Goal: Information Seeking & Learning: Learn about a topic

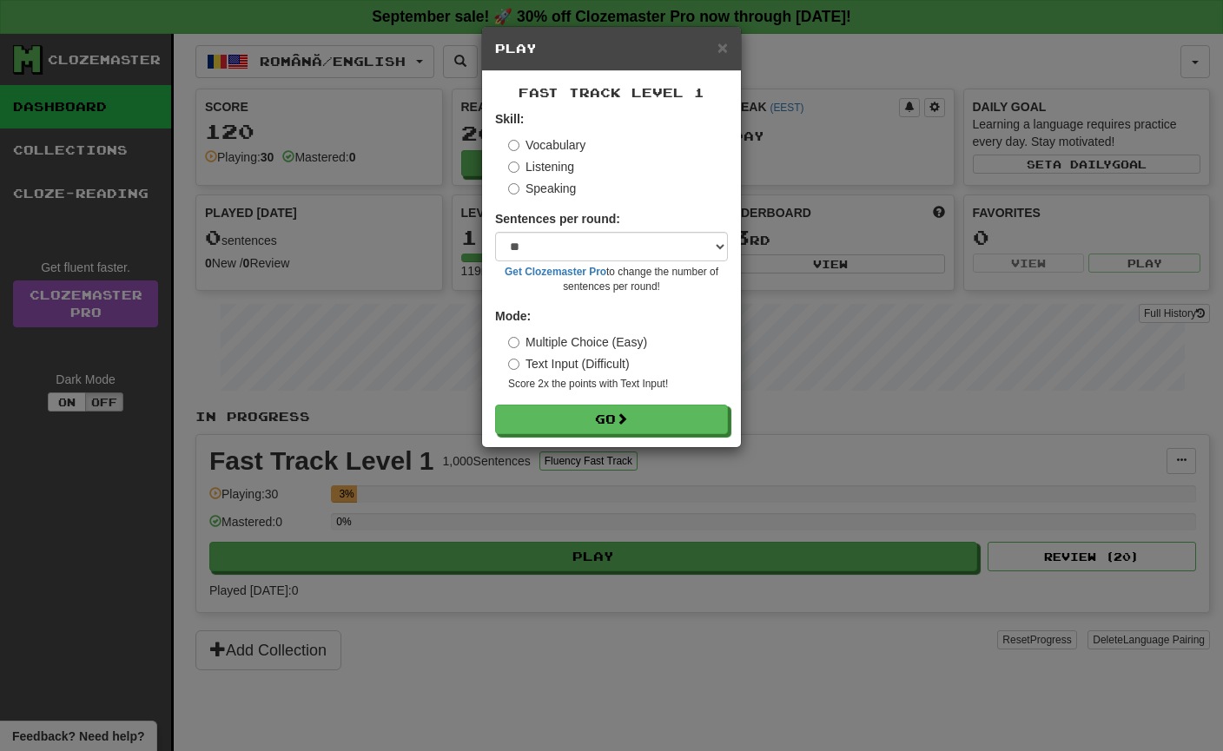
select select "**"
click at [605, 421] on button "Go" at bounding box center [612, 421] width 233 height 30
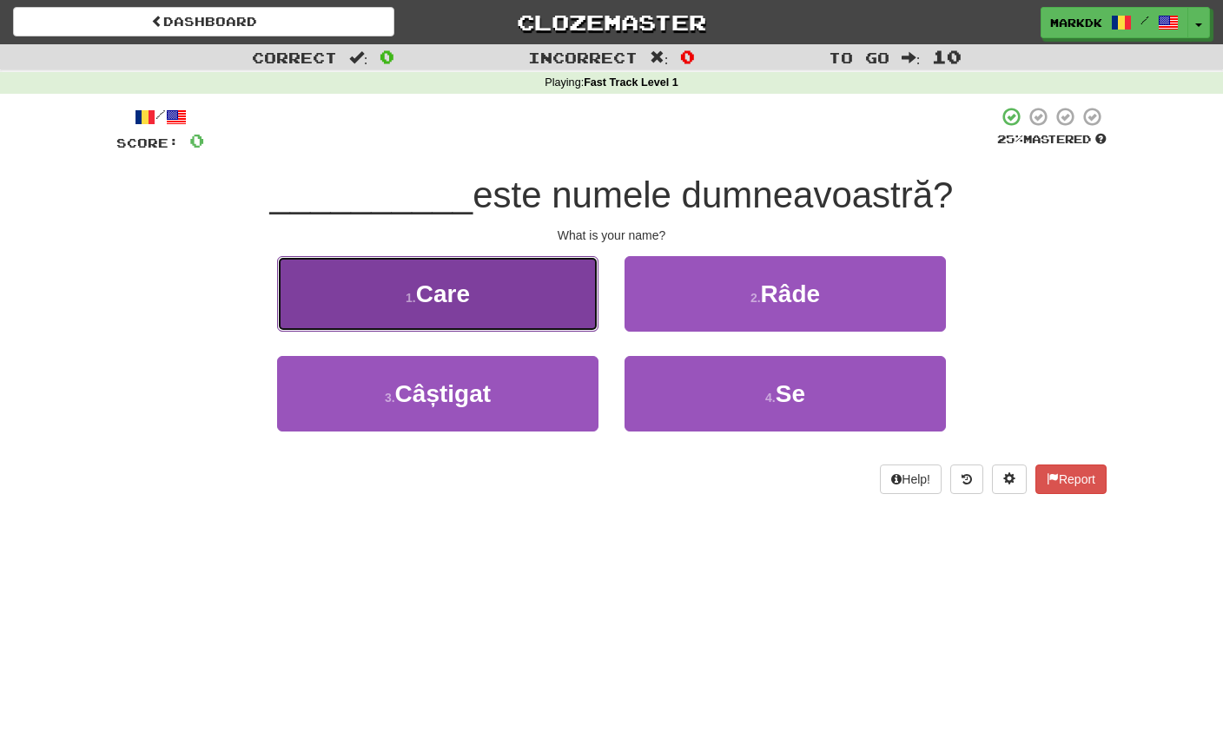
click at [445, 294] on span "Care" at bounding box center [443, 293] width 54 height 27
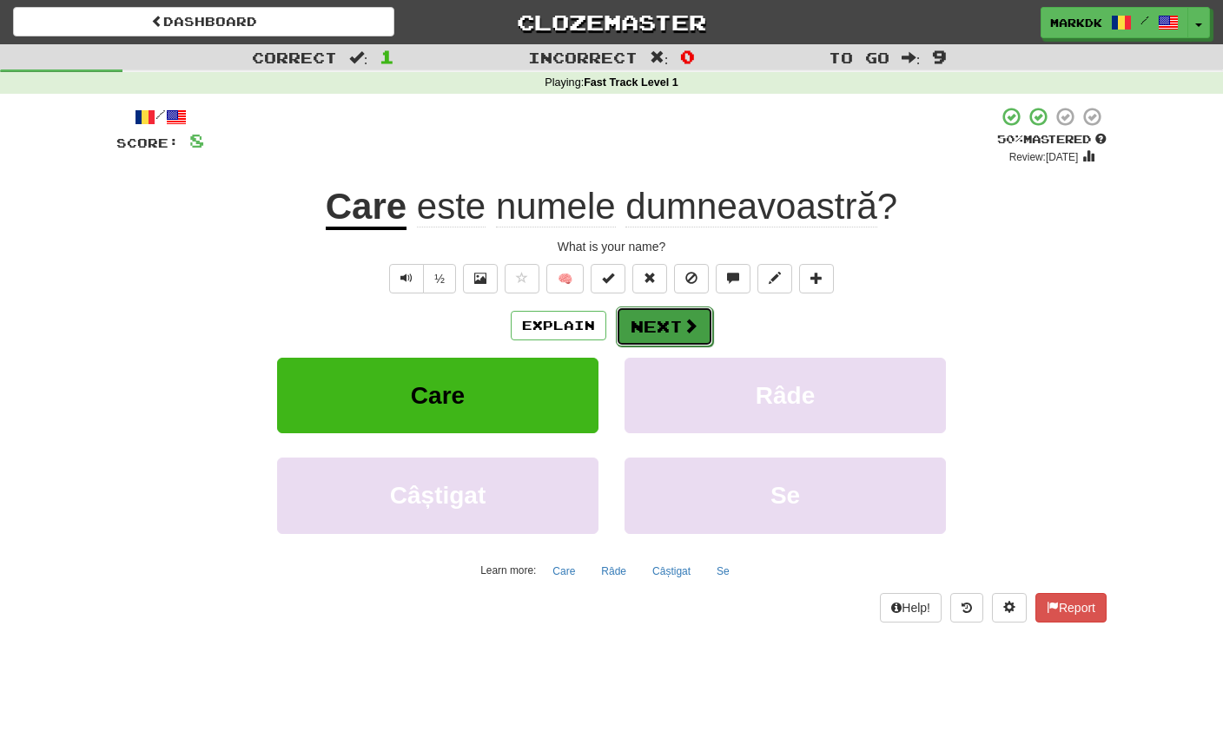
click at [654, 323] on button "Next" at bounding box center [664, 327] width 97 height 40
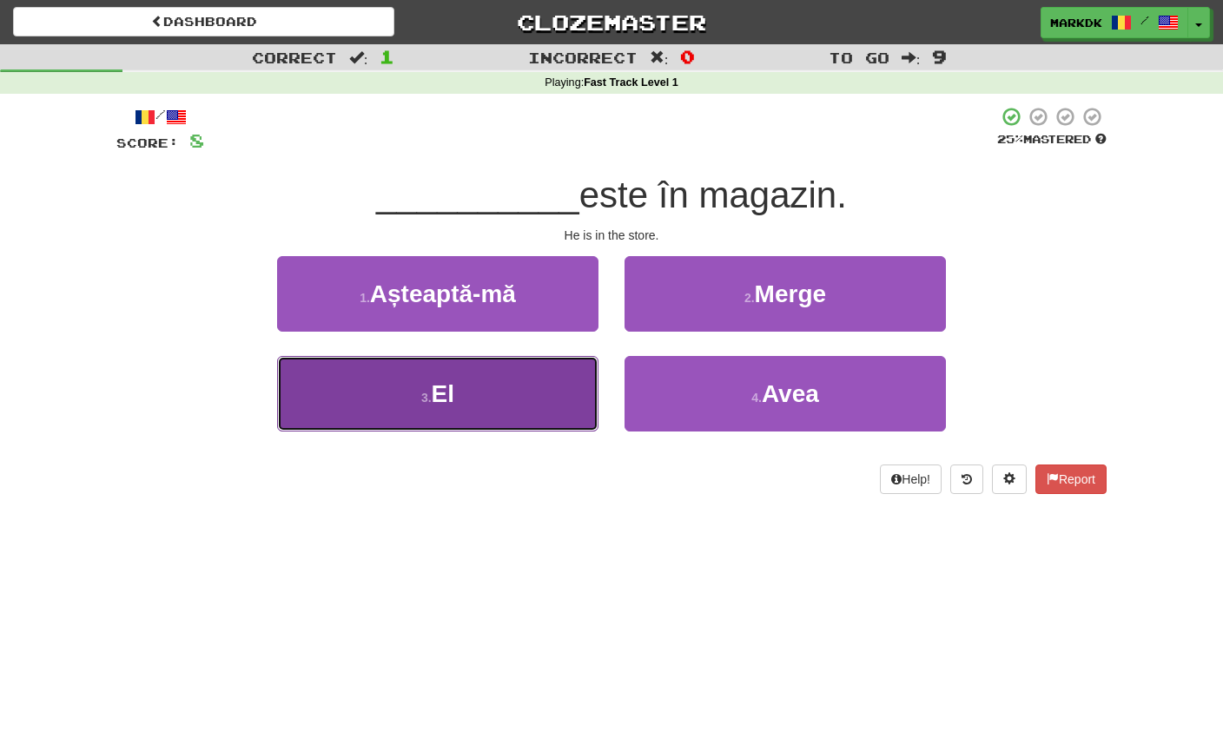
click at [456, 401] on button "3 . El" at bounding box center [437, 394] width 321 height 76
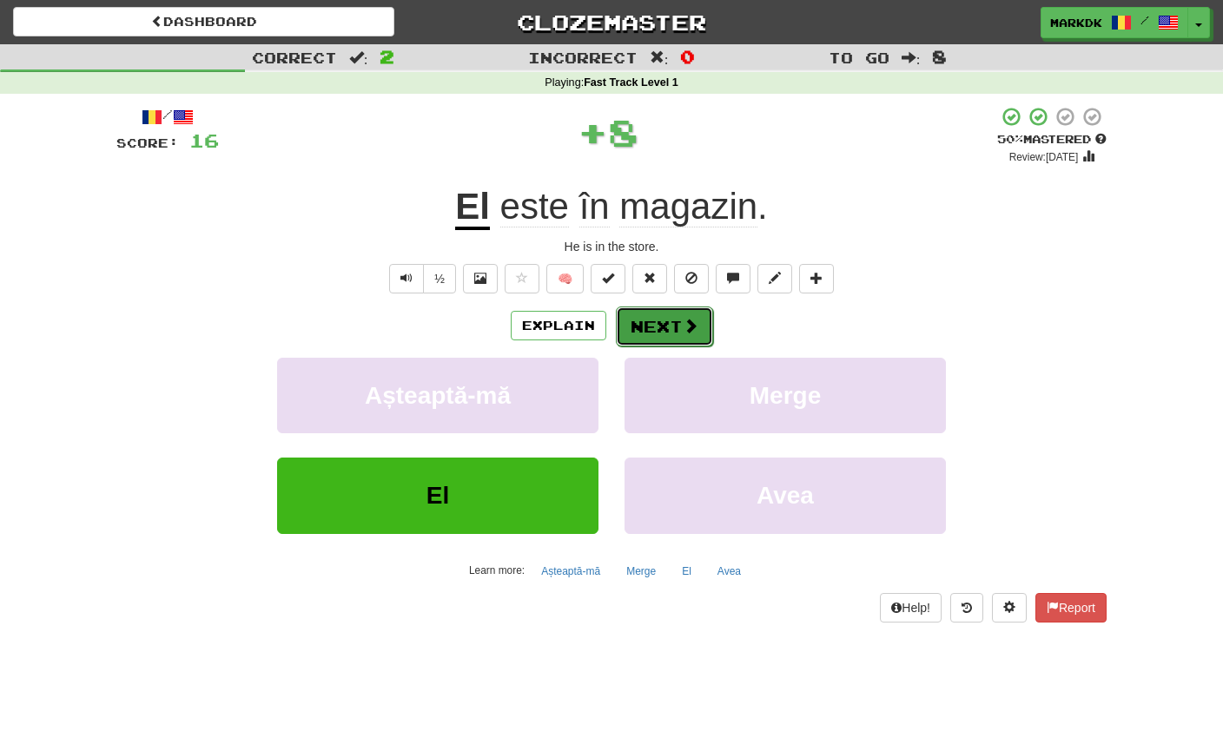
click at [676, 333] on button "Next" at bounding box center [664, 327] width 97 height 40
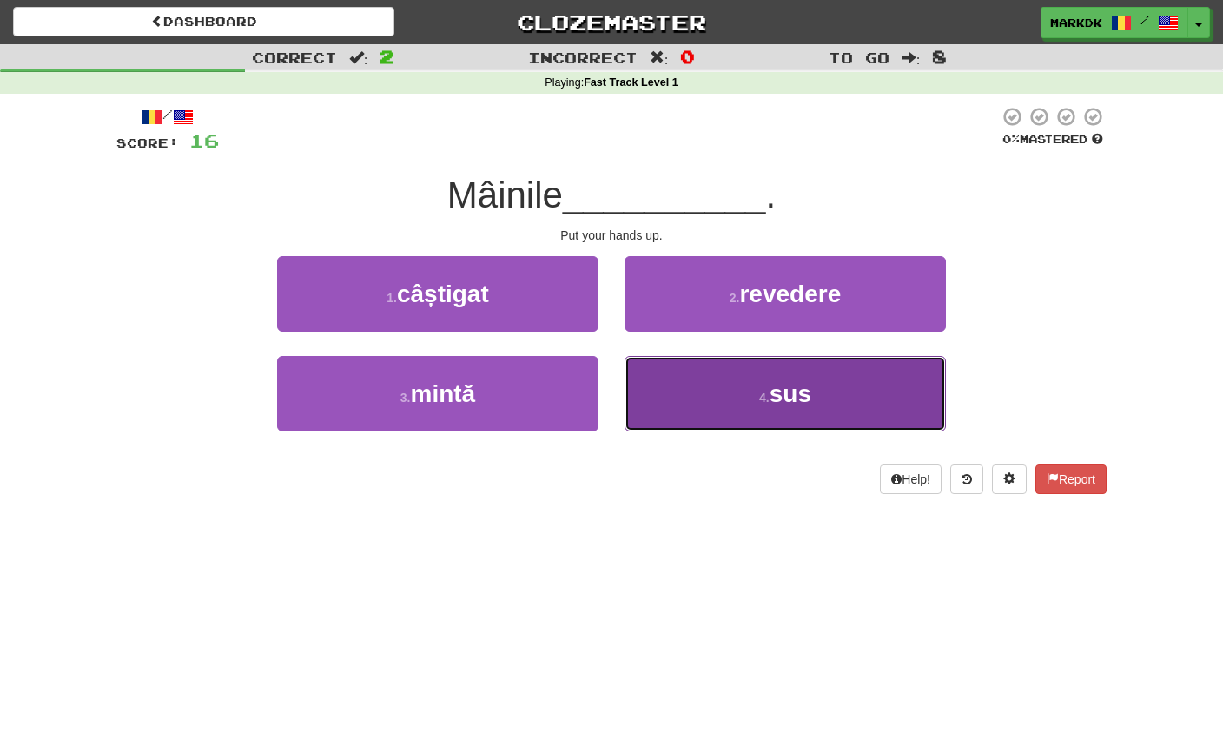
click at [782, 393] on span "sus" at bounding box center [790, 393] width 42 height 27
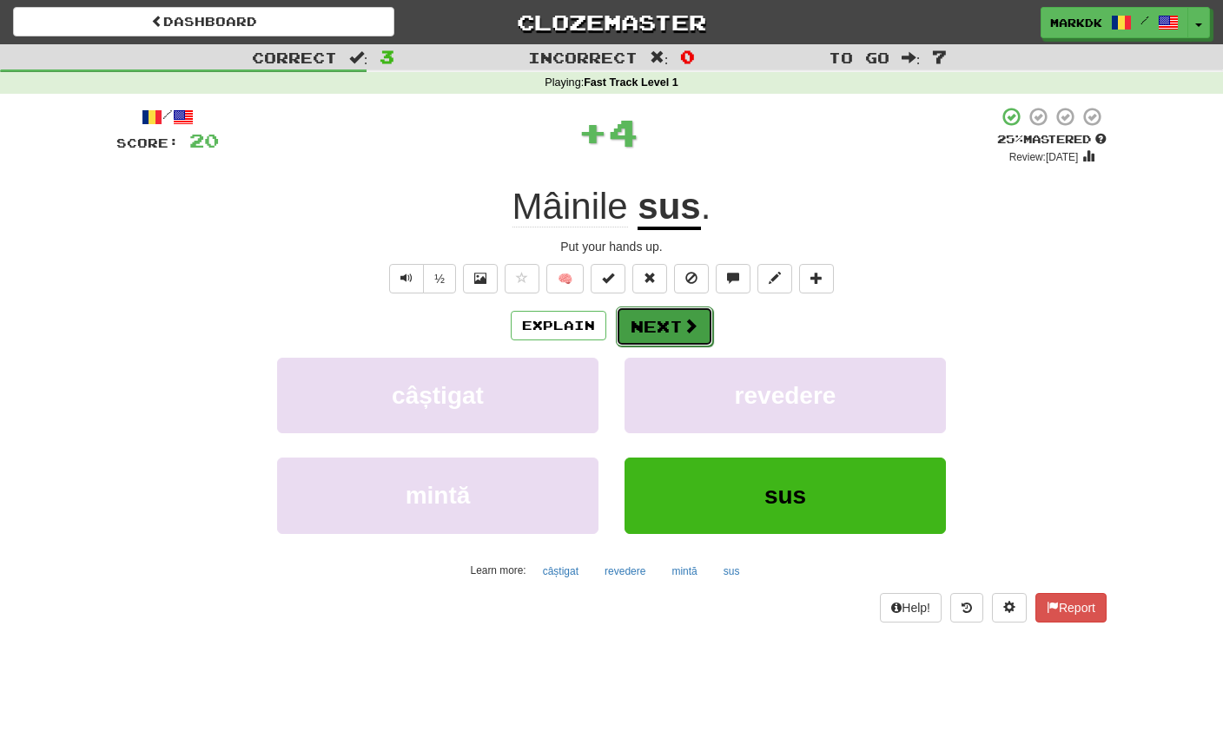
click at [661, 323] on button "Next" at bounding box center [664, 327] width 97 height 40
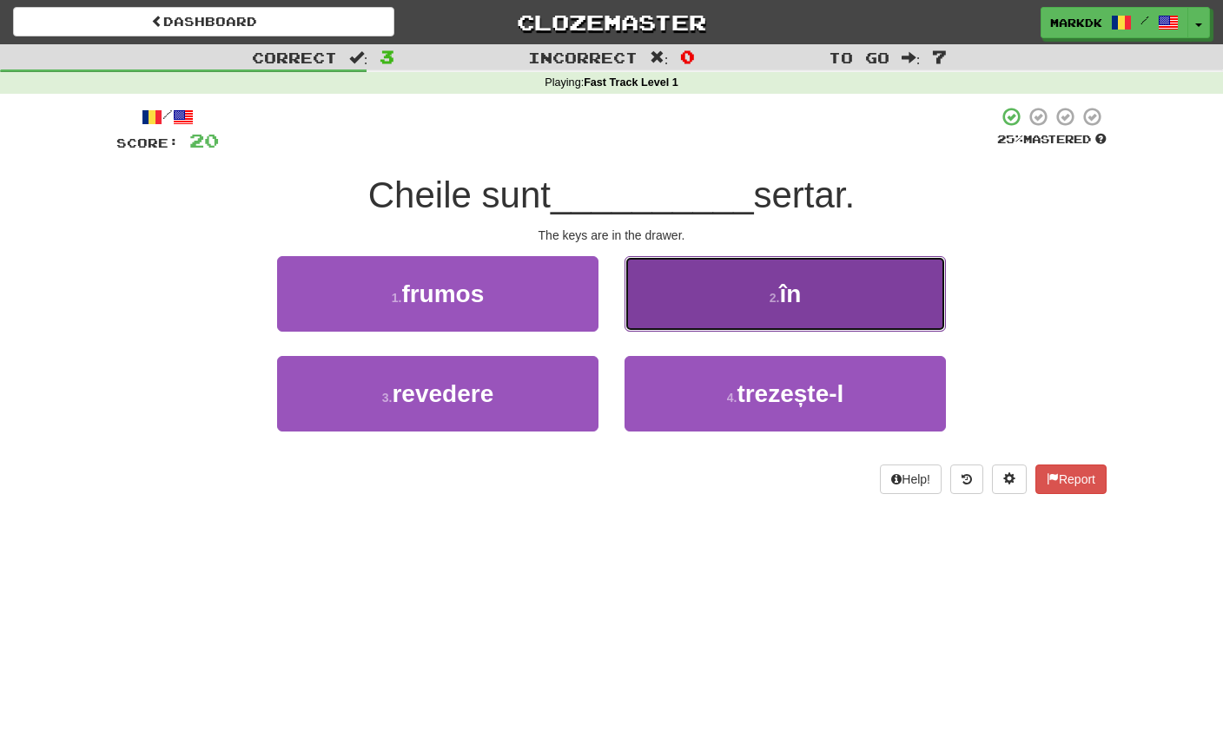
click at [785, 301] on span "în" at bounding box center [790, 293] width 22 height 27
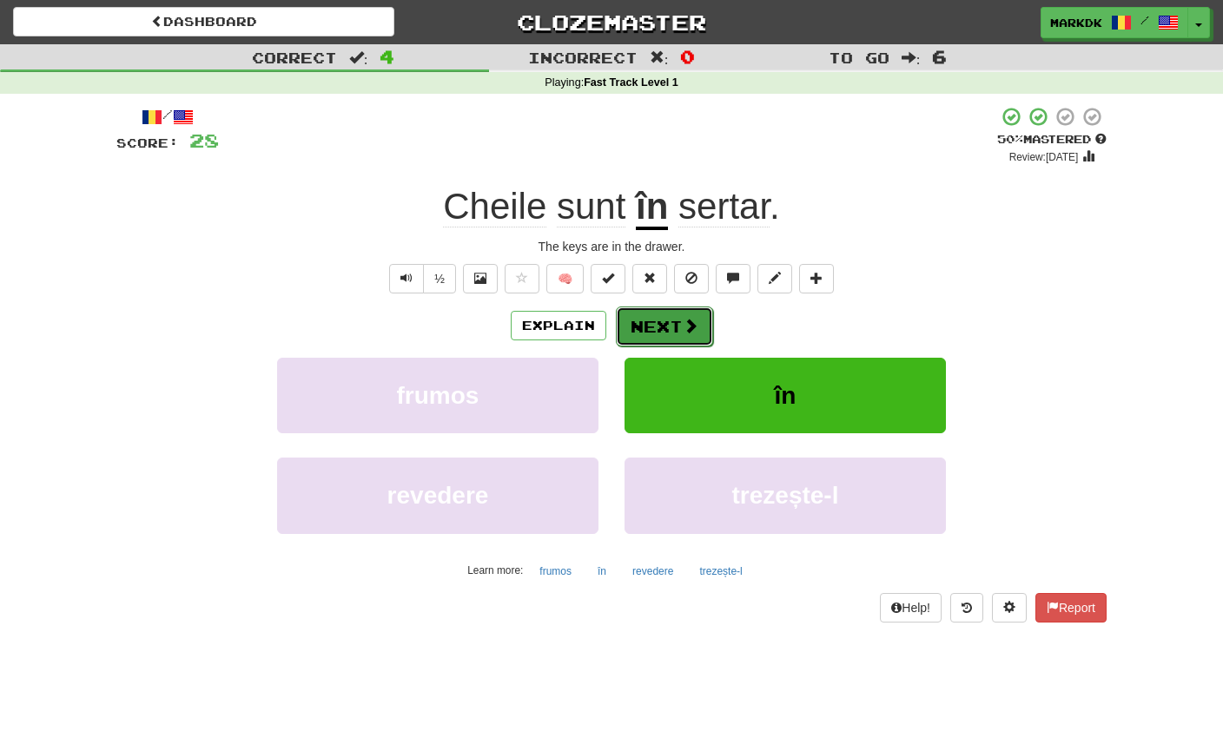
click at [664, 326] on button "Next" at bounding box center [664, 327] width 97 height 40
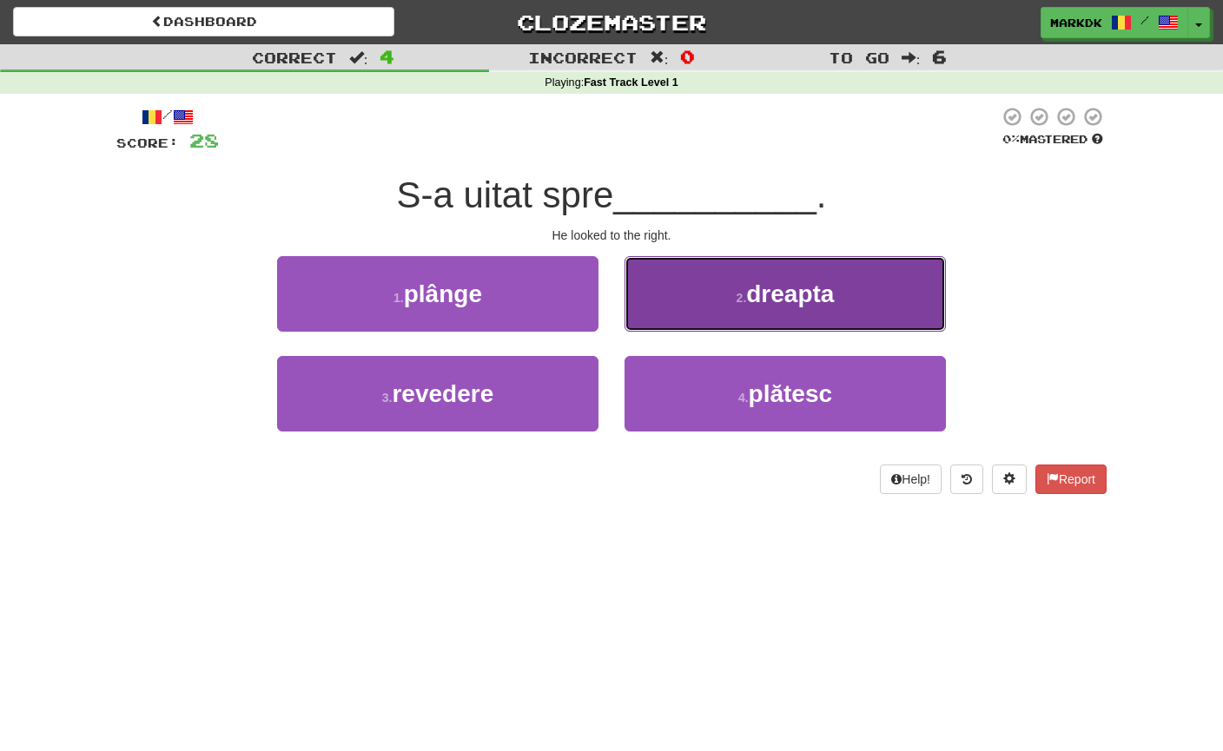
click at [741, 291] on small "2 ." at bounding box center [741, 298] width 10 height 14
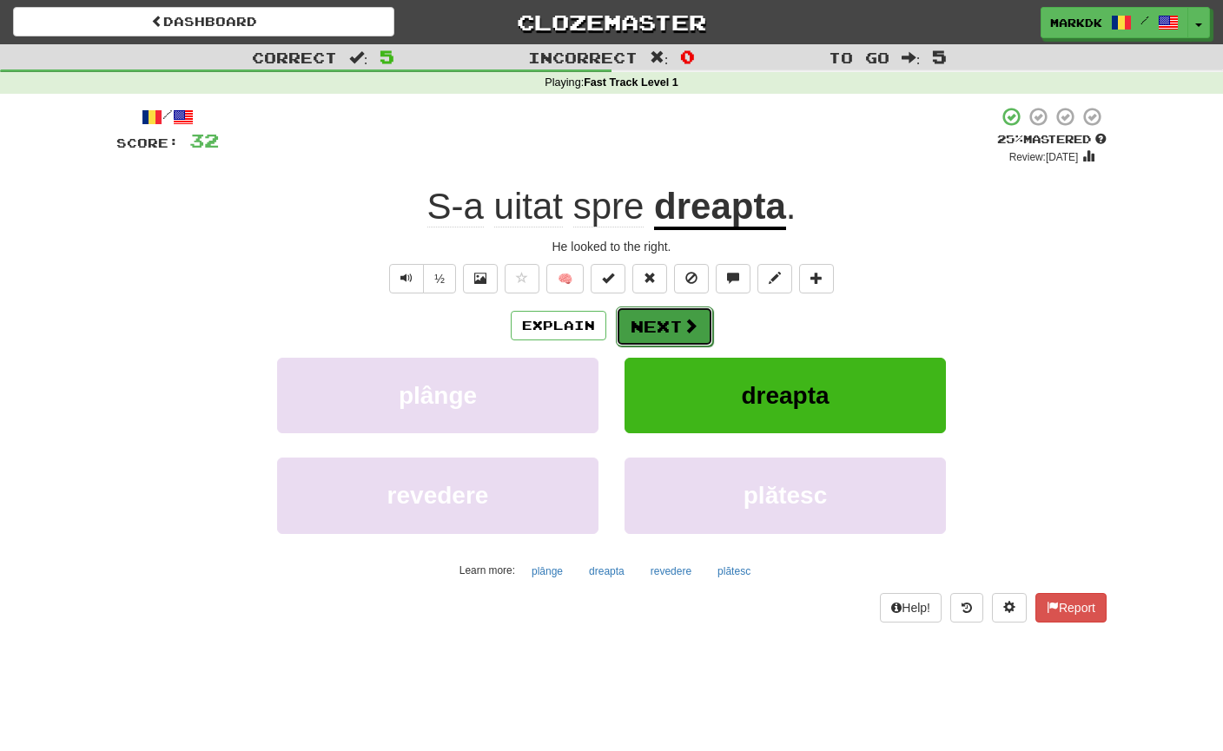
click at [654, 322] on button "Next" at bounding box center [664, 327] width 97 height 40
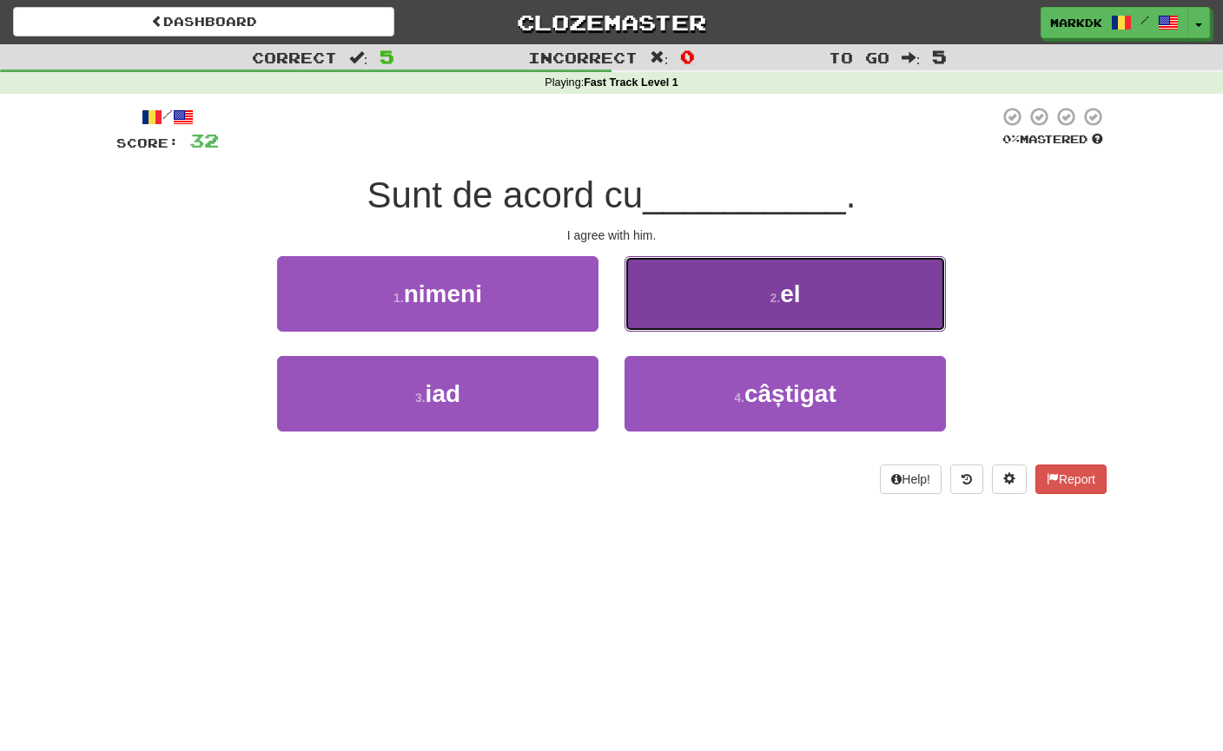
click at [776, 307] on button "2 . el" at bounding box center [784, 294] width 321 height 76
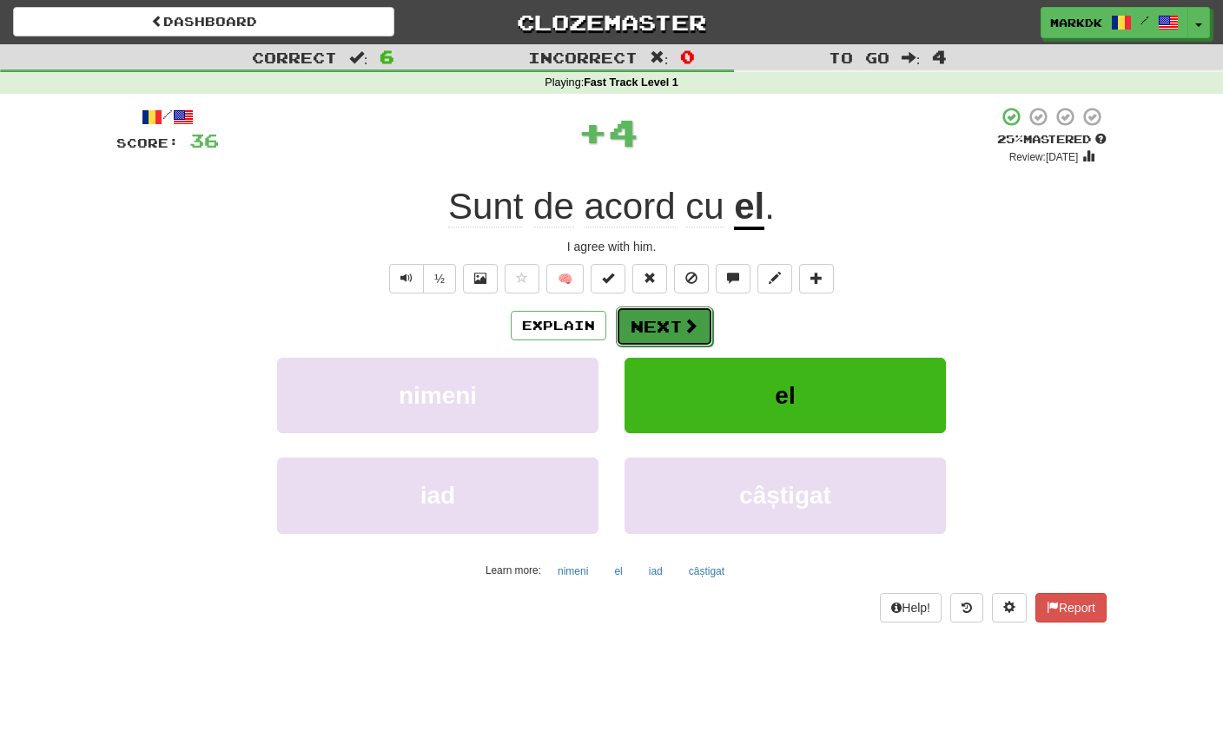
click at [655, 321] on button "Next" at bounding box center [664, 327] width 97 height 40
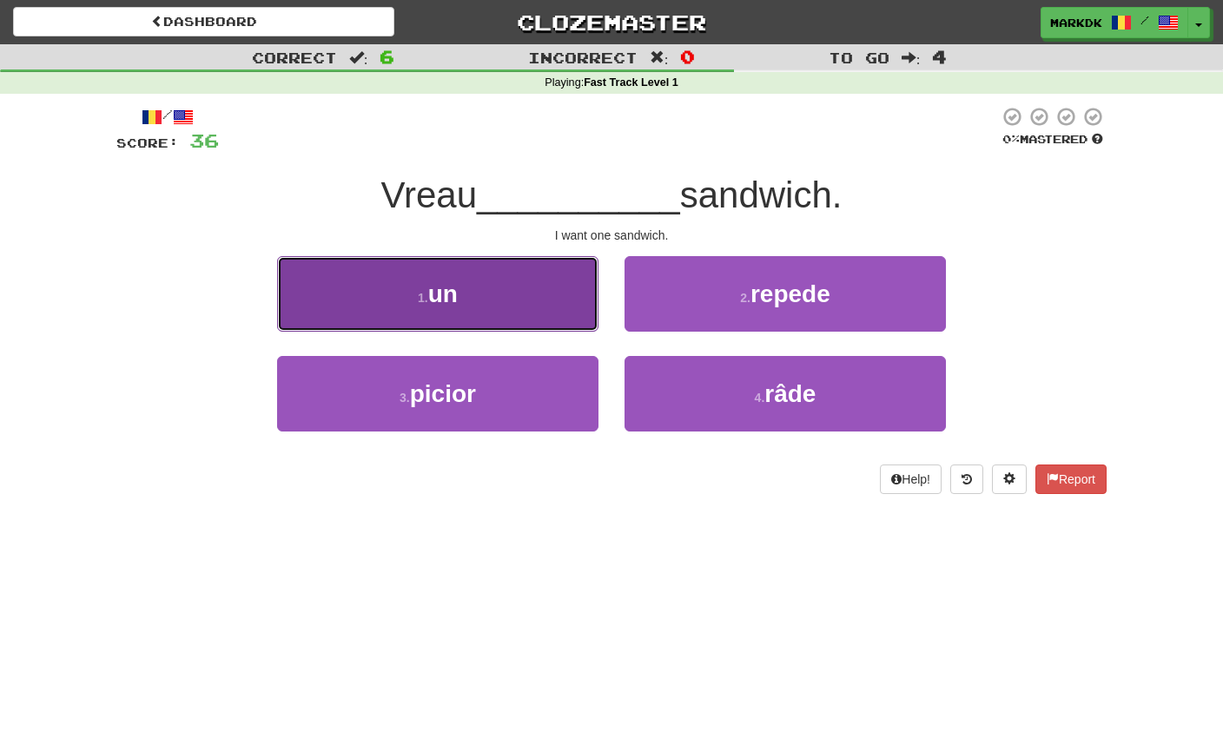
click at [500, 311] on button "1 . un" at bounding box center [437, 294] width 321 height 76
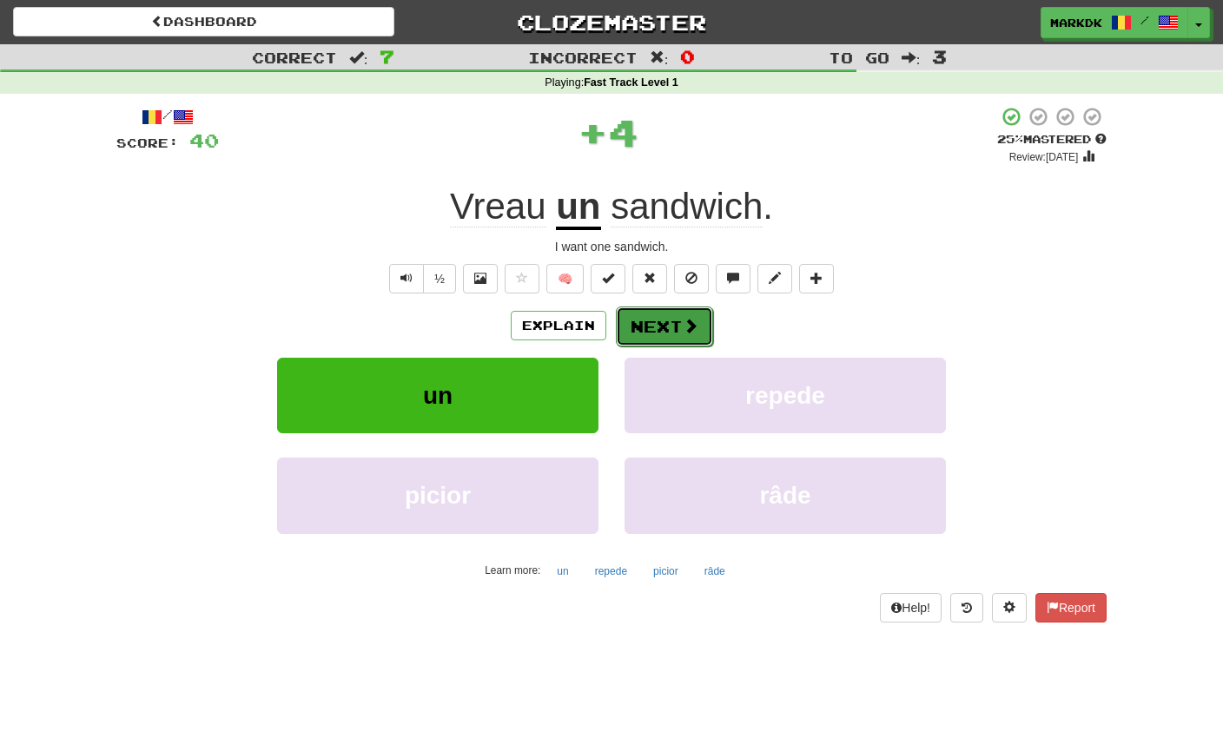
click at [665, 318] on button "Next" at bounding box center [664, 327] width 97 height 40
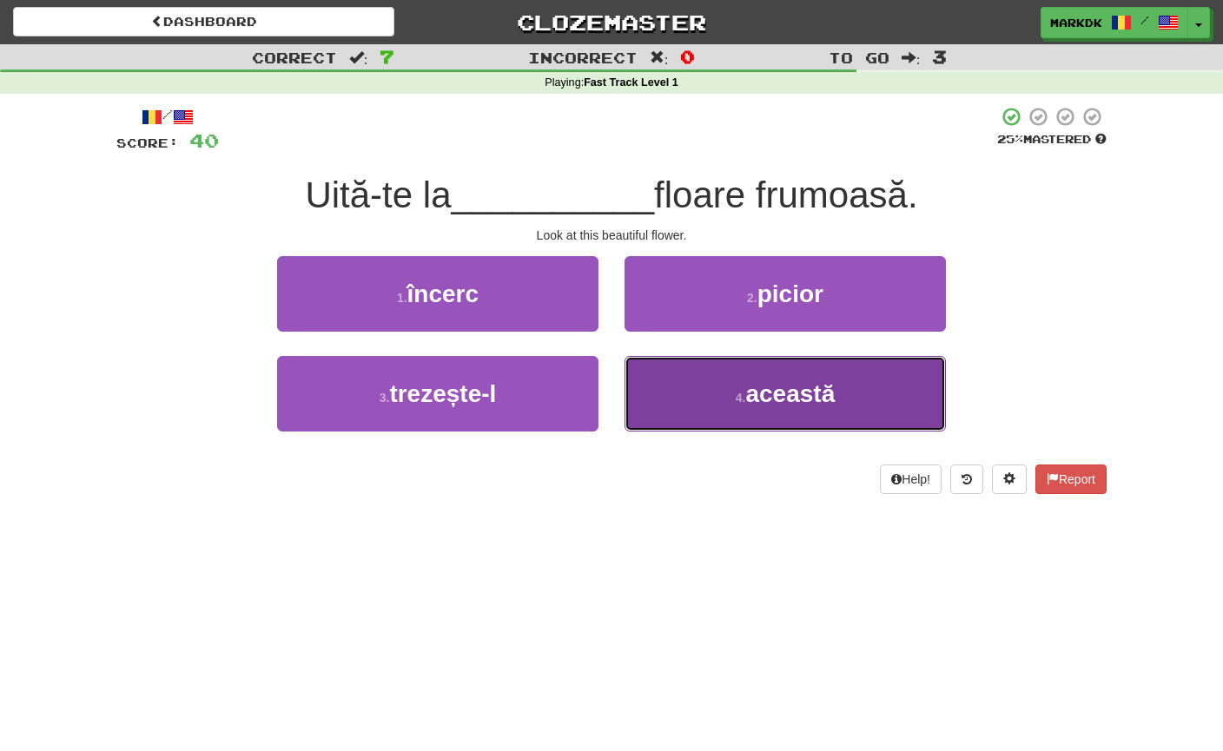
click at [775, 397] on span "această" at bounding box center [789, 393] width 89 height 27
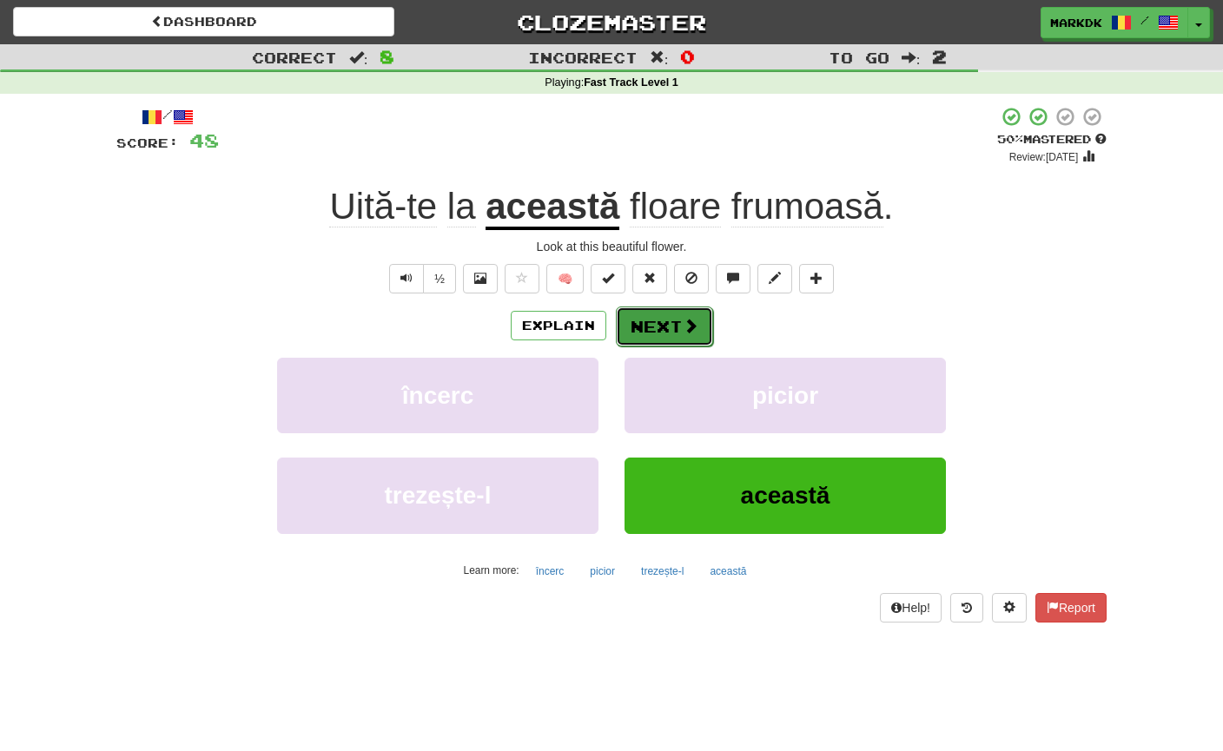
click at [662, 326] on button "Next" at bounding box center [664, 327] width 97 height 40
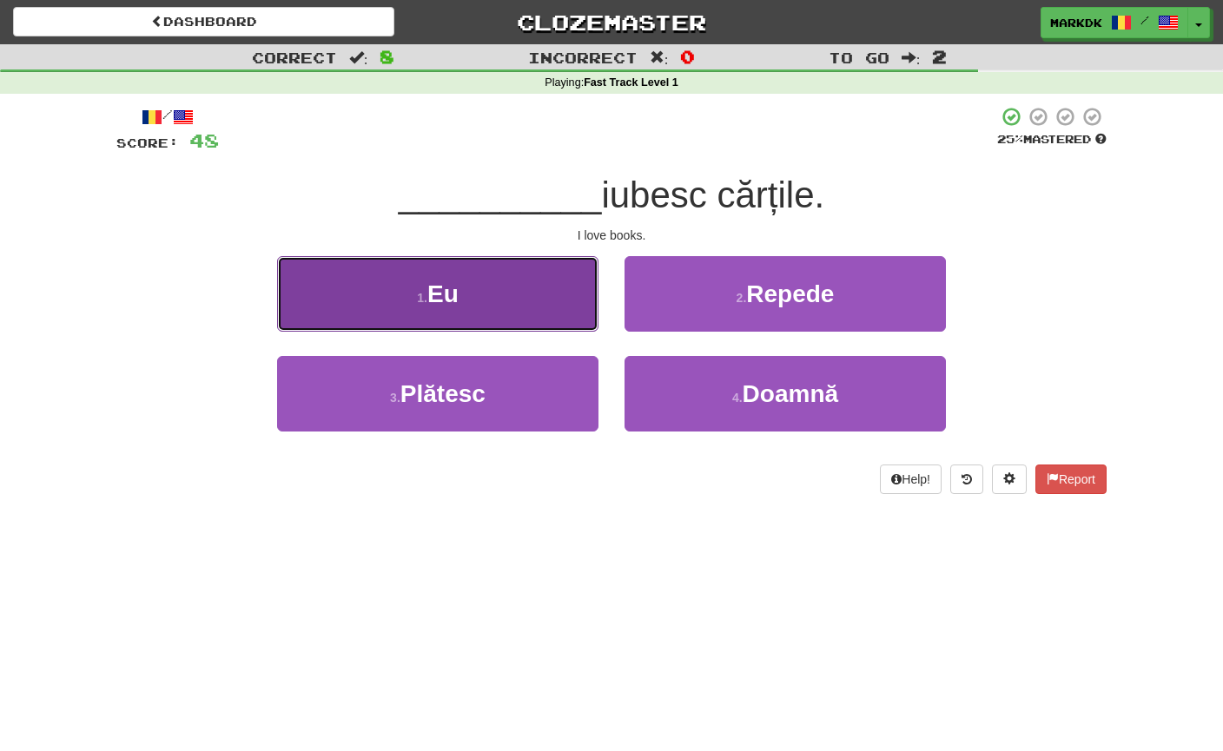
click at [478, 294] on button "1 . Eu" at bounding box center [437, 294] width 321 height 76
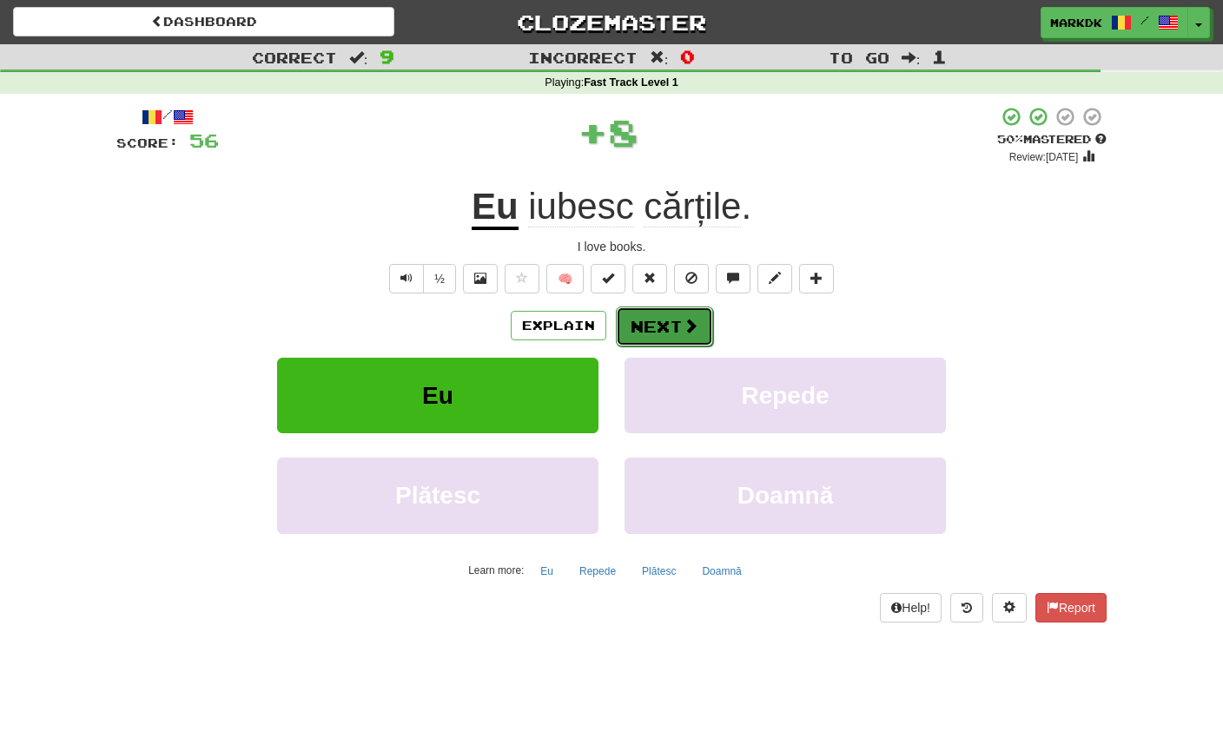
click at [683, 309] on button "Next" at bounding box center [664, 327] width 97 height 40
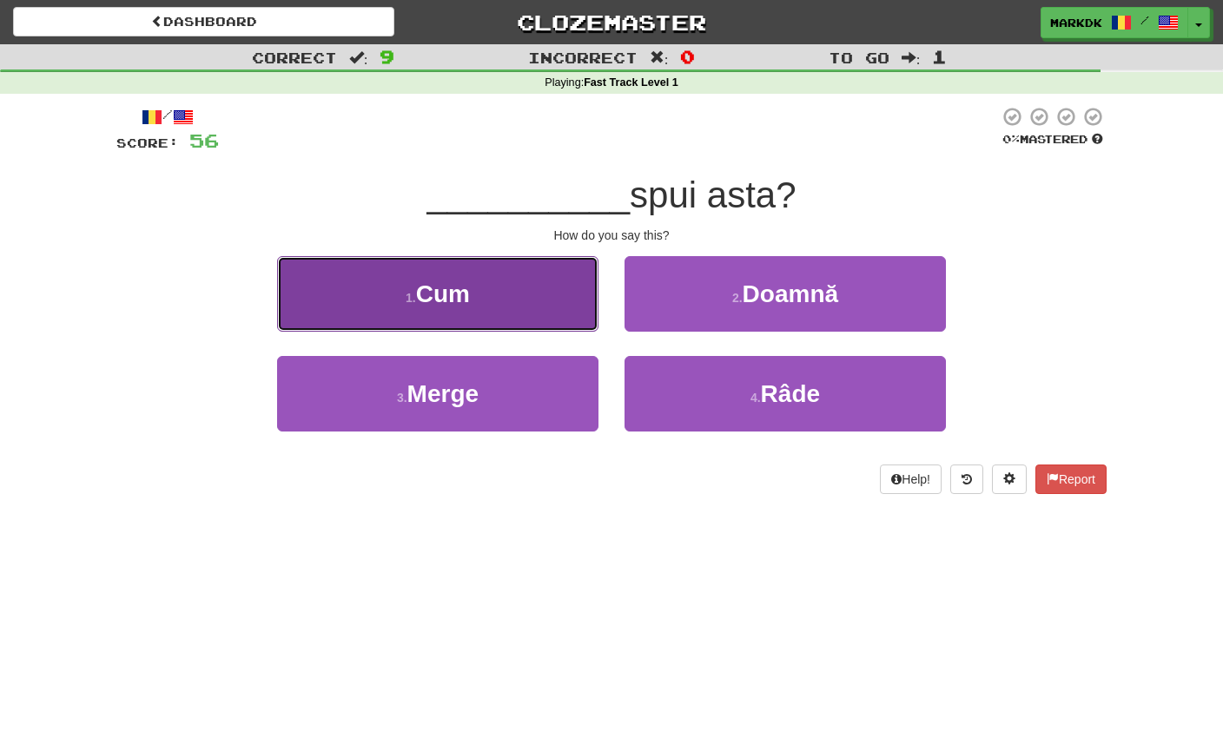
click at [511, 273] on button "1 . Cum" at bounding box center [437, 294] width 321 height 76
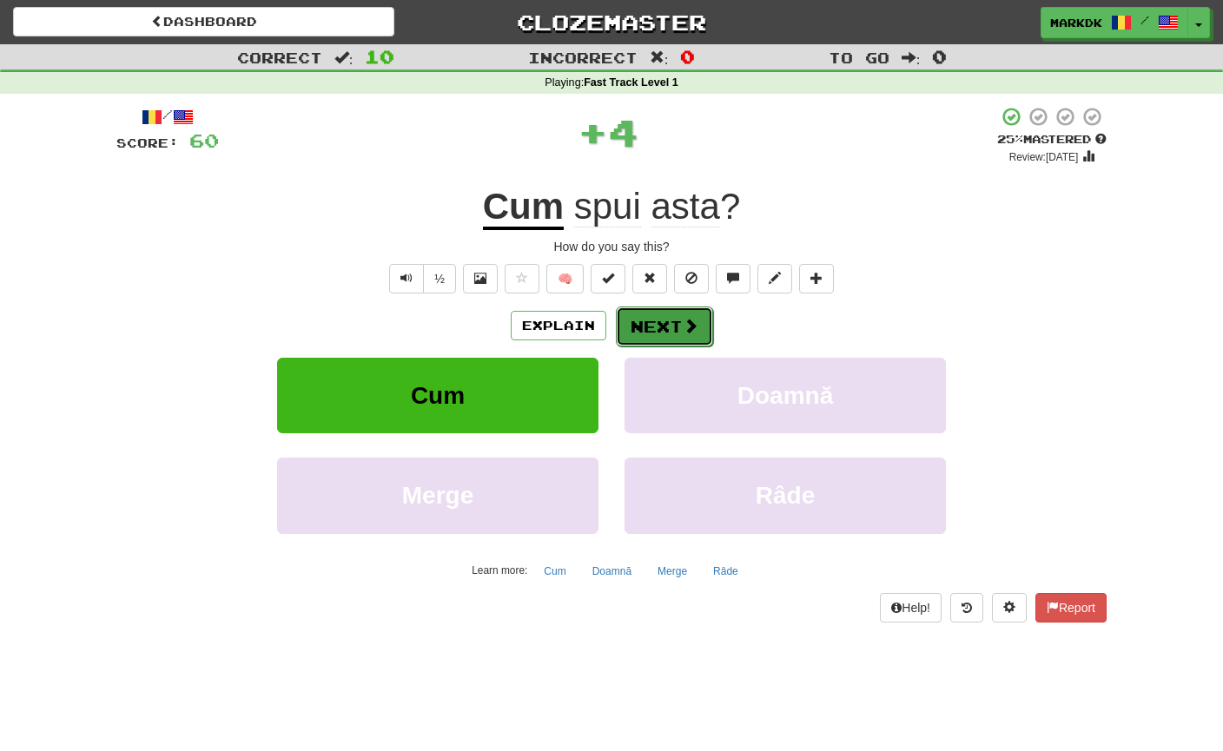
click at [653, 315] on button "Next" at bounding box center [664, 327] width 97 height 40
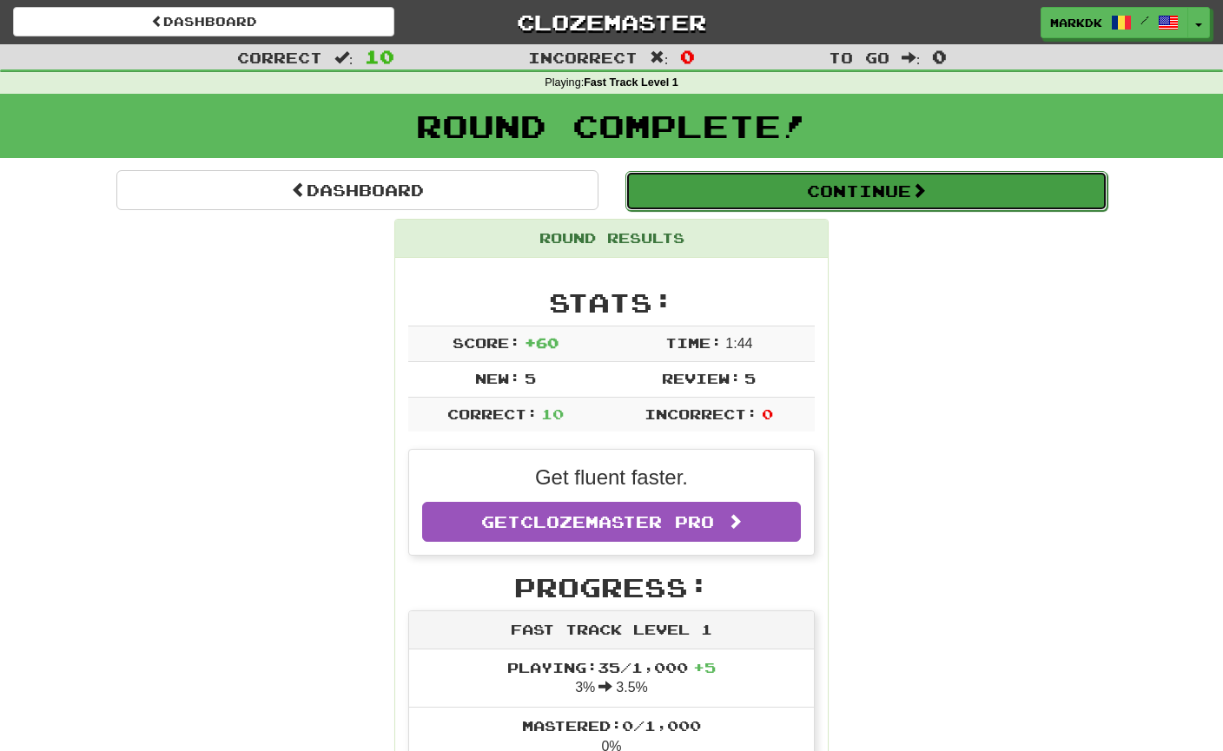
click at [871, 181] on button "Continue" at bounding box center [866, 191] width 482 height 40
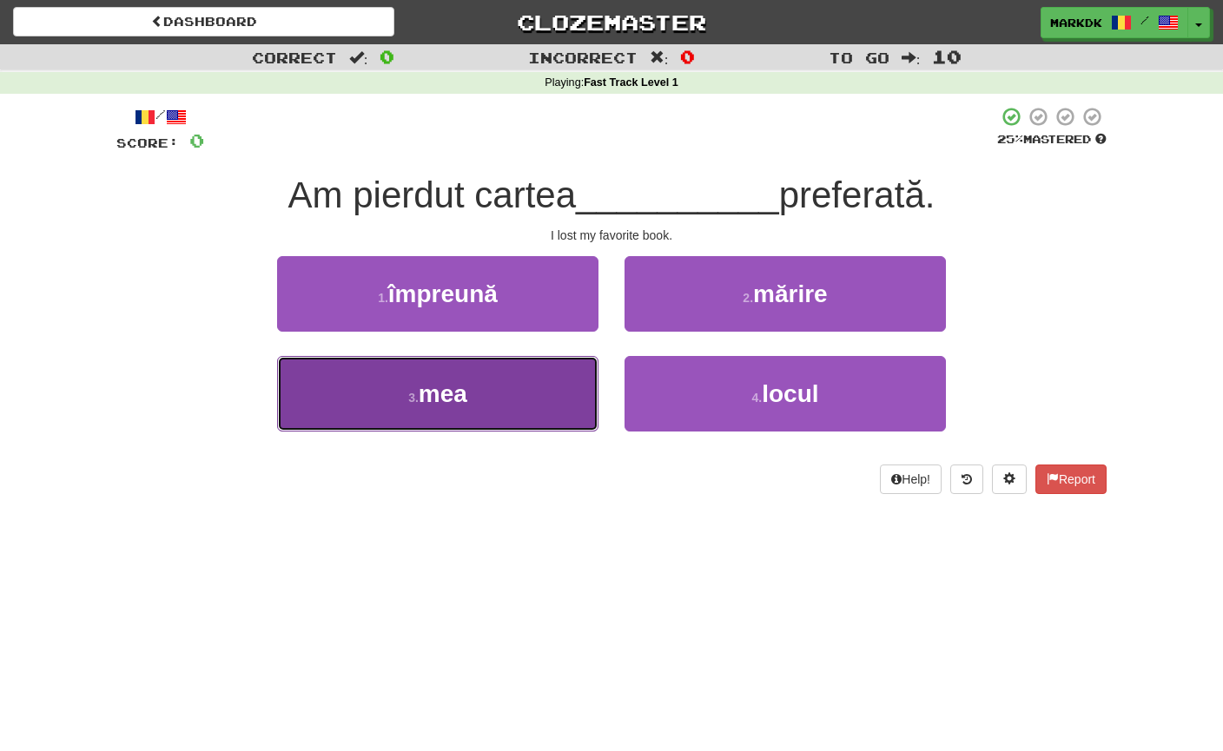
click at [452, 400] on span "mea" at bounding box center [443, 393] width 49 height 27
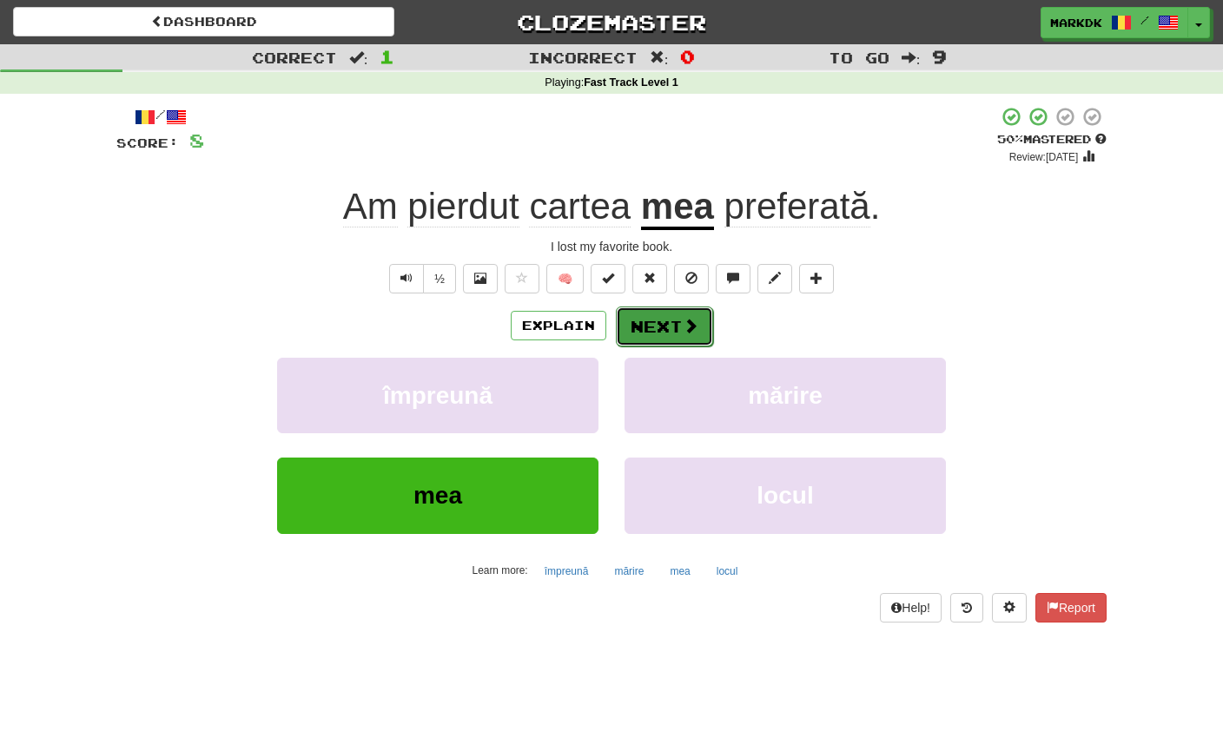
click at [650, 334] on button "Next" at bounding box center [664, 327] width 97 height 40
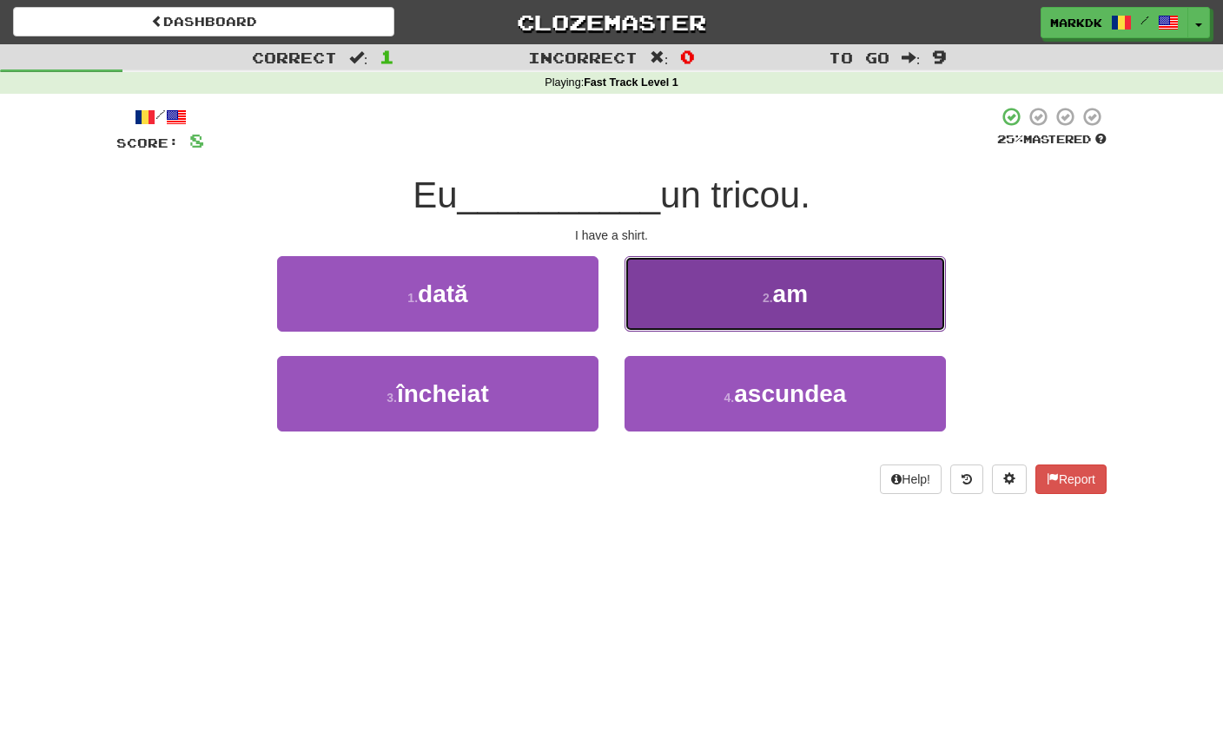
click at [762, 302] on small "2 ." at bounding box center [767, 298] width 10 height 14
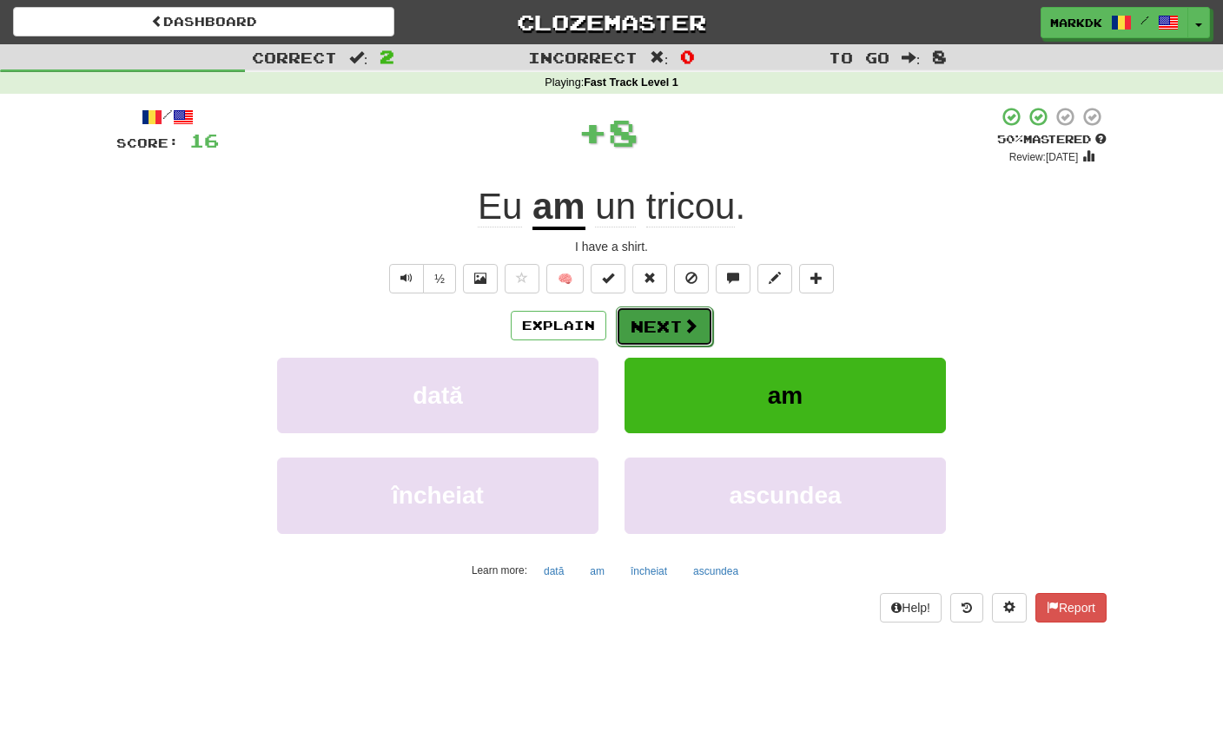
click at [669, 327] on button "Next" at bounding box center [664, 327] width 97 height 40
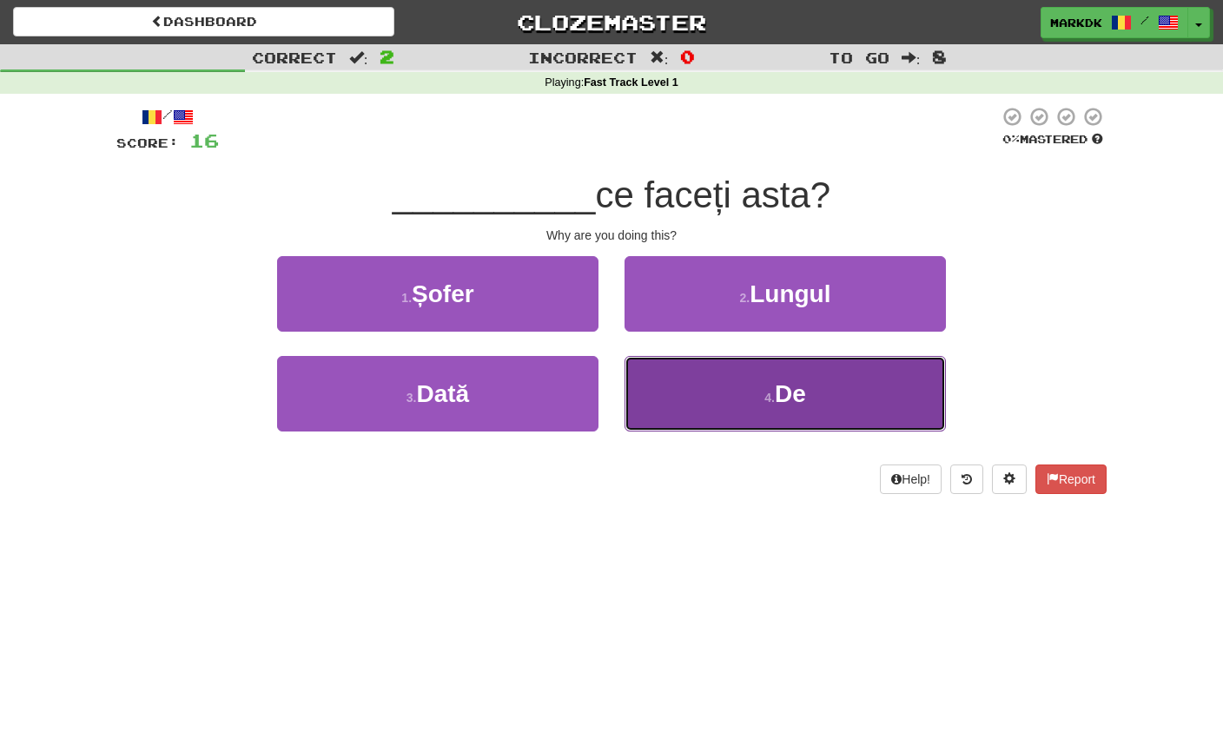
click at [774, 392] on small "4 ." at bounding box center [769, 398] width 10 height 14
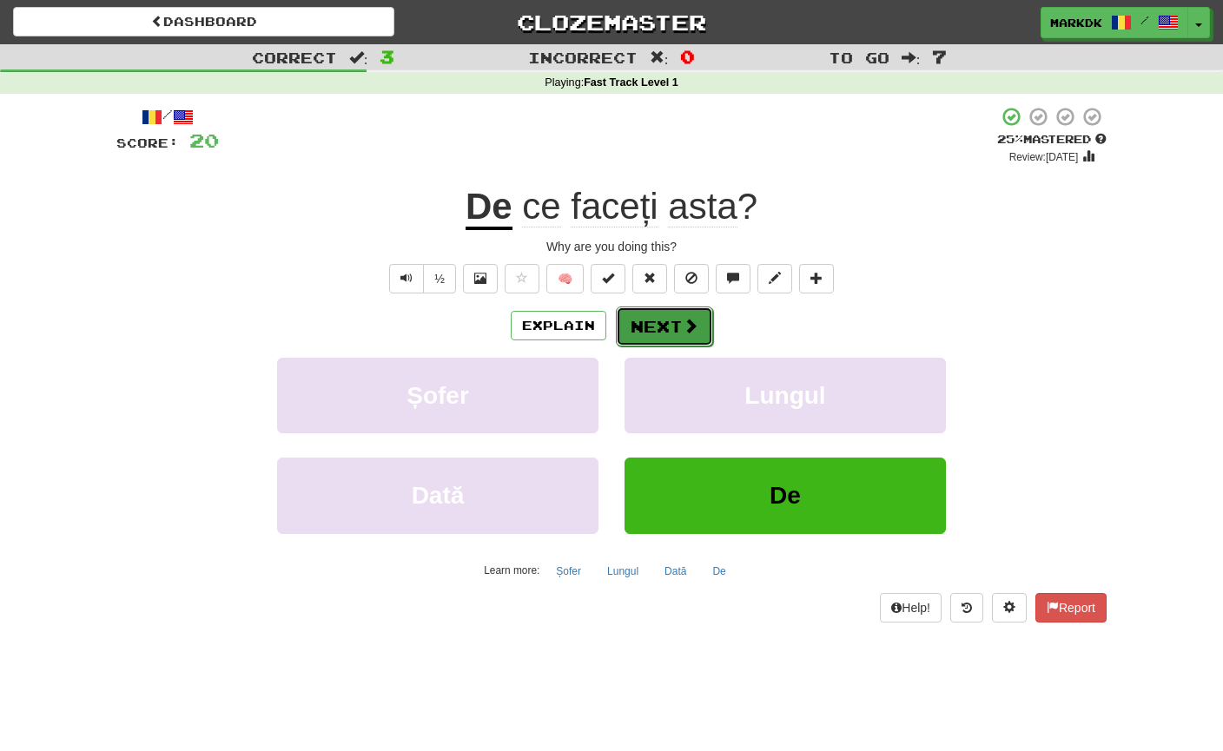
click at [659, 309] on button "Next" at bounding box center [664, 327] width 97 height 40
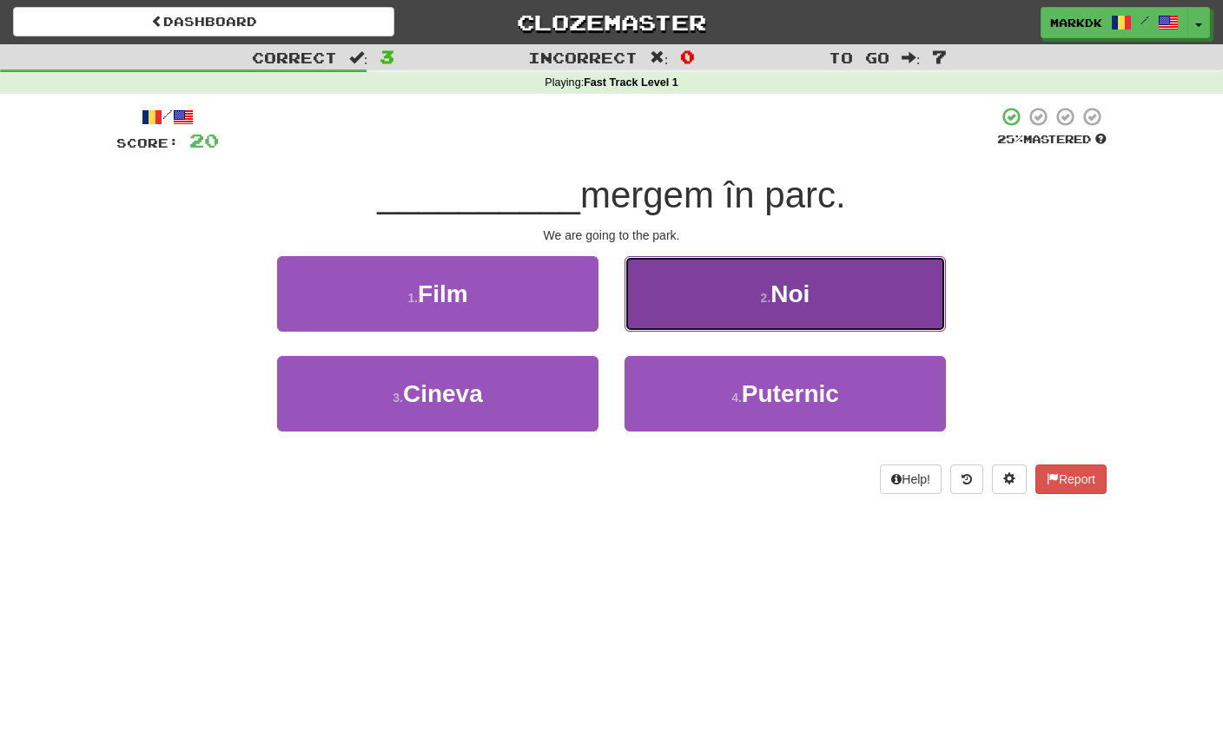
click at [748, 305] on button "2 . Noi" at bounding box center [784, 294] width 321 height 76
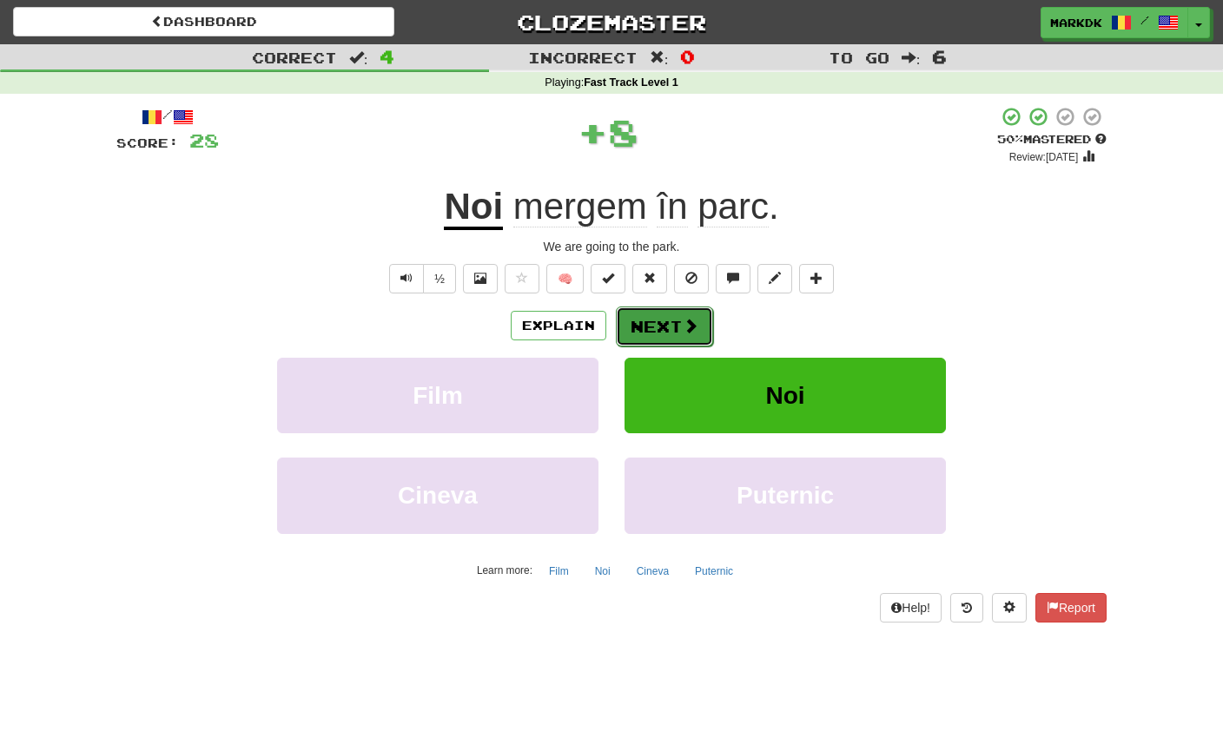
click at [663, 329] on button "Next" at bounding box center [664, 327] width 97 height 40
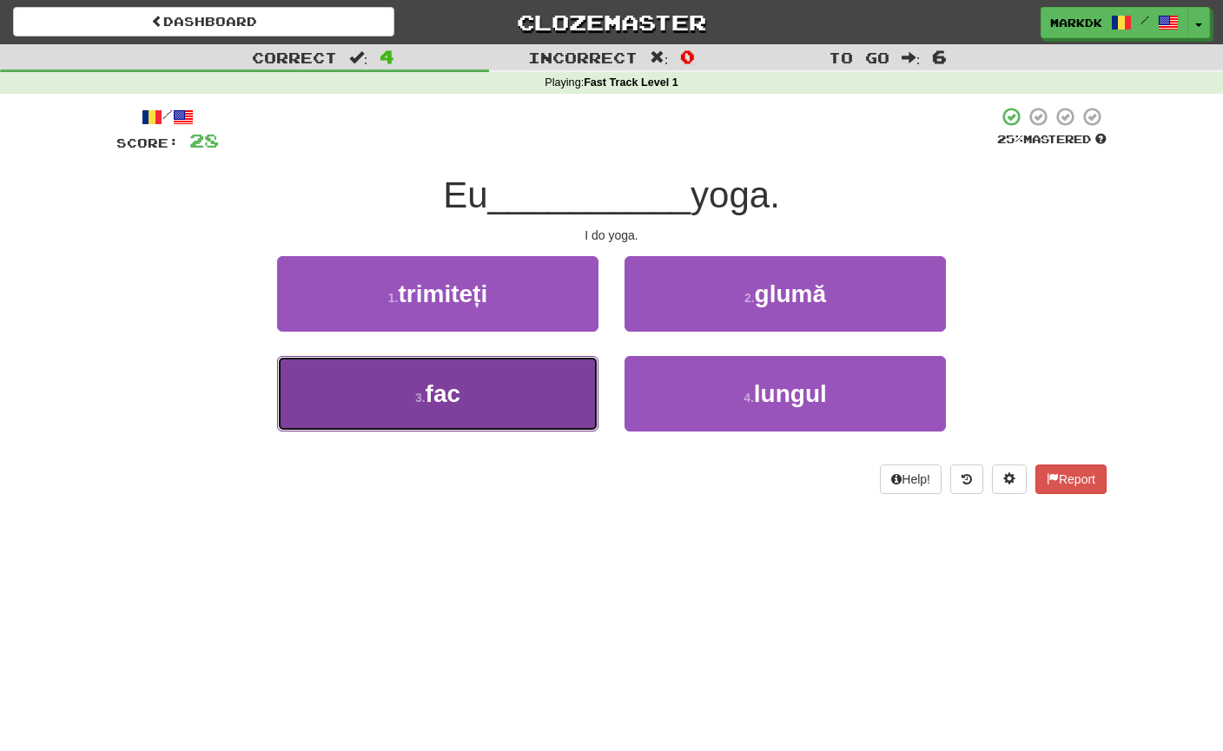
click at [489, 406] on button "3 . fac" at bounding box center [437, 394] width 321 height 76
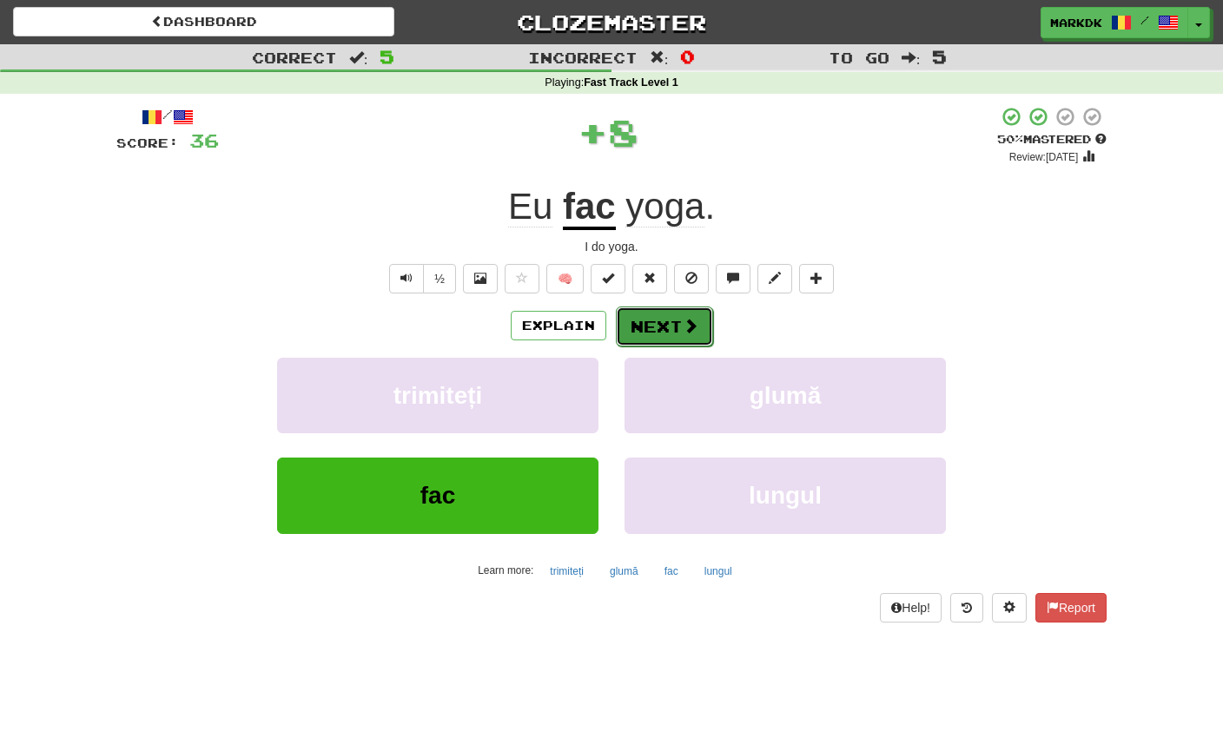
click at [664, 333] on button "Next" at bounding box center [664, 327] width 97 height 40
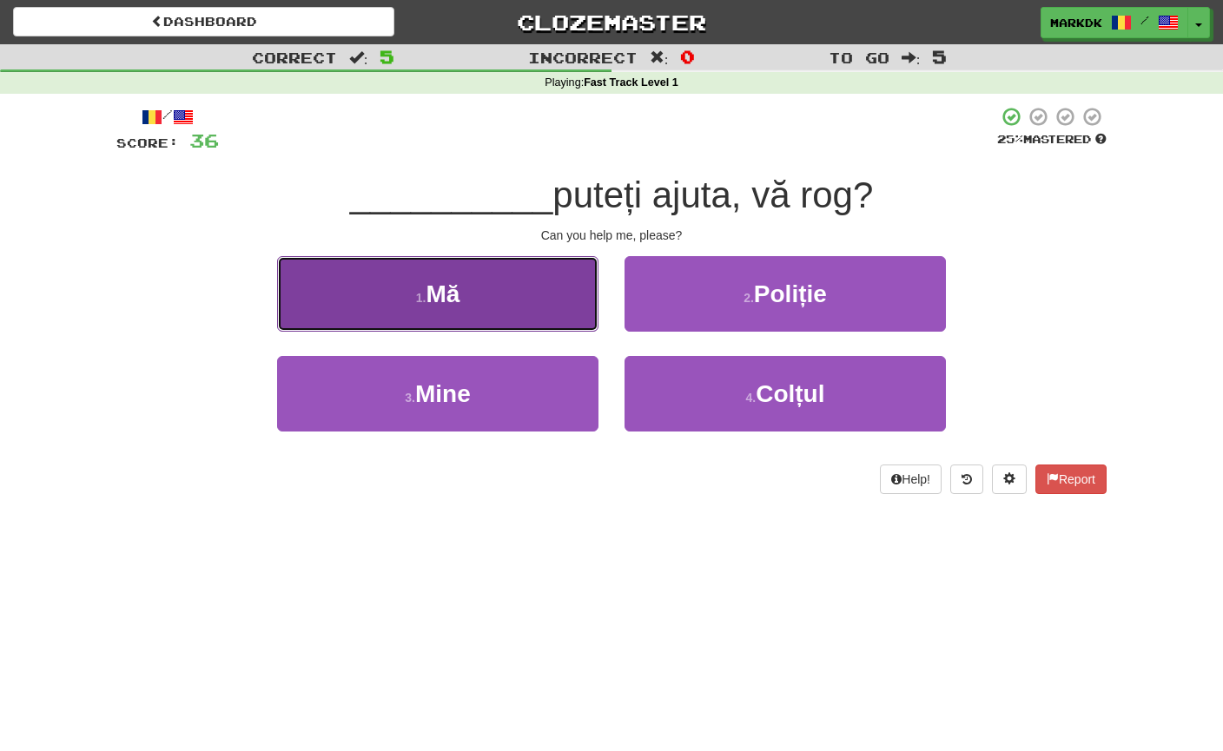
click at [447, 316] on button "1 . Mă" at bounding box center [437, 294] width 321 height 76
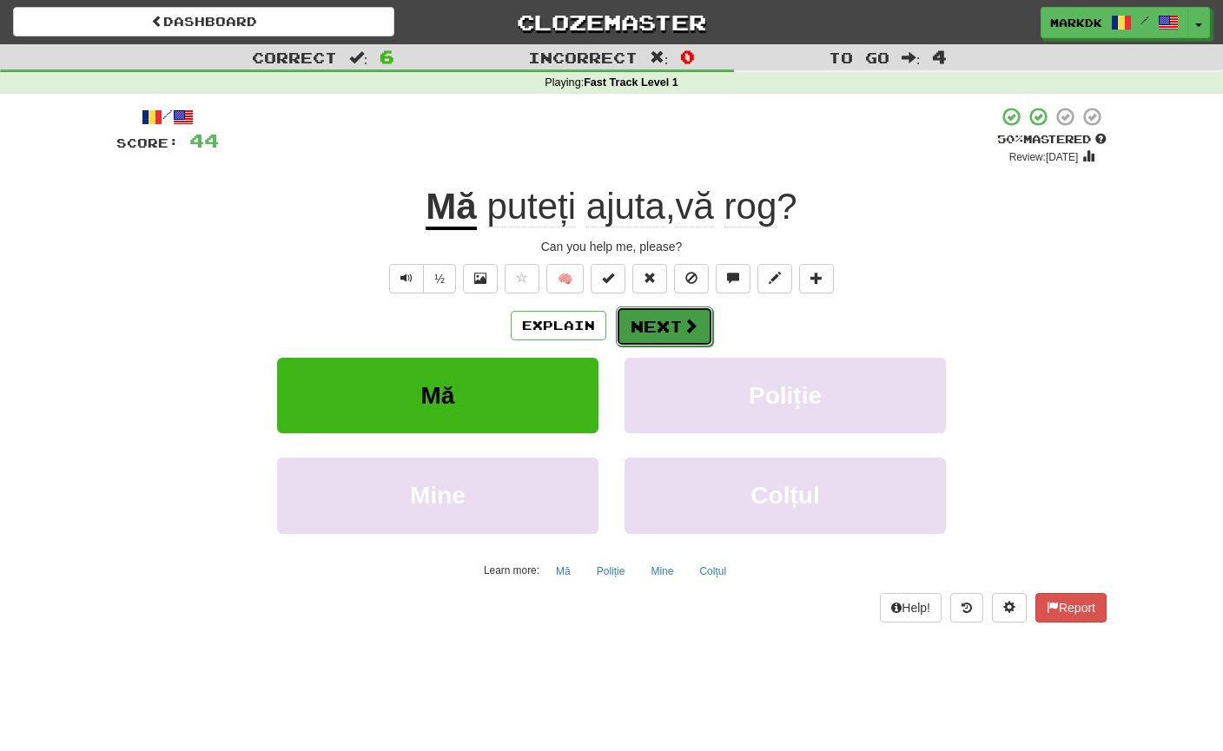
click at [667, 333] on button "Next" at bounding box center [664, 327] width 97 height 40
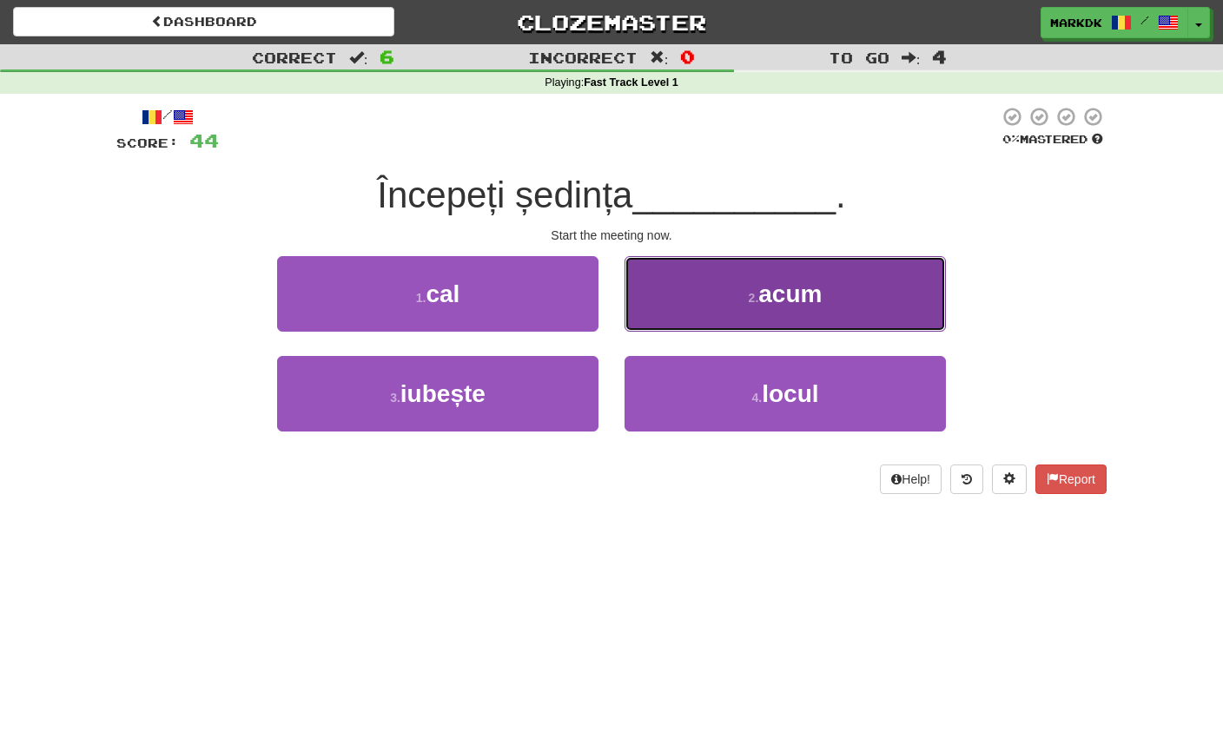
click at [759, 290] on span "acum" at bounding box center [789, 293] width 63 height 27
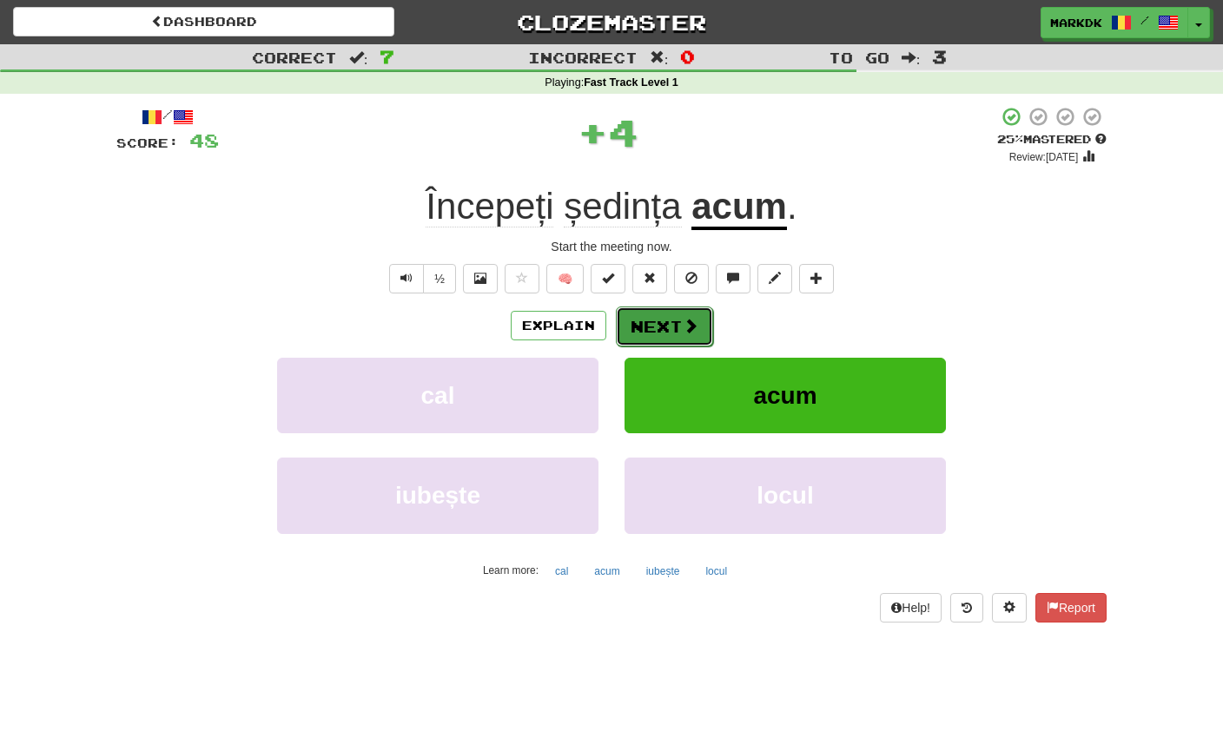
click at [656, 325] on button "Next" at bounding box center [664, 327] width 97 height 40
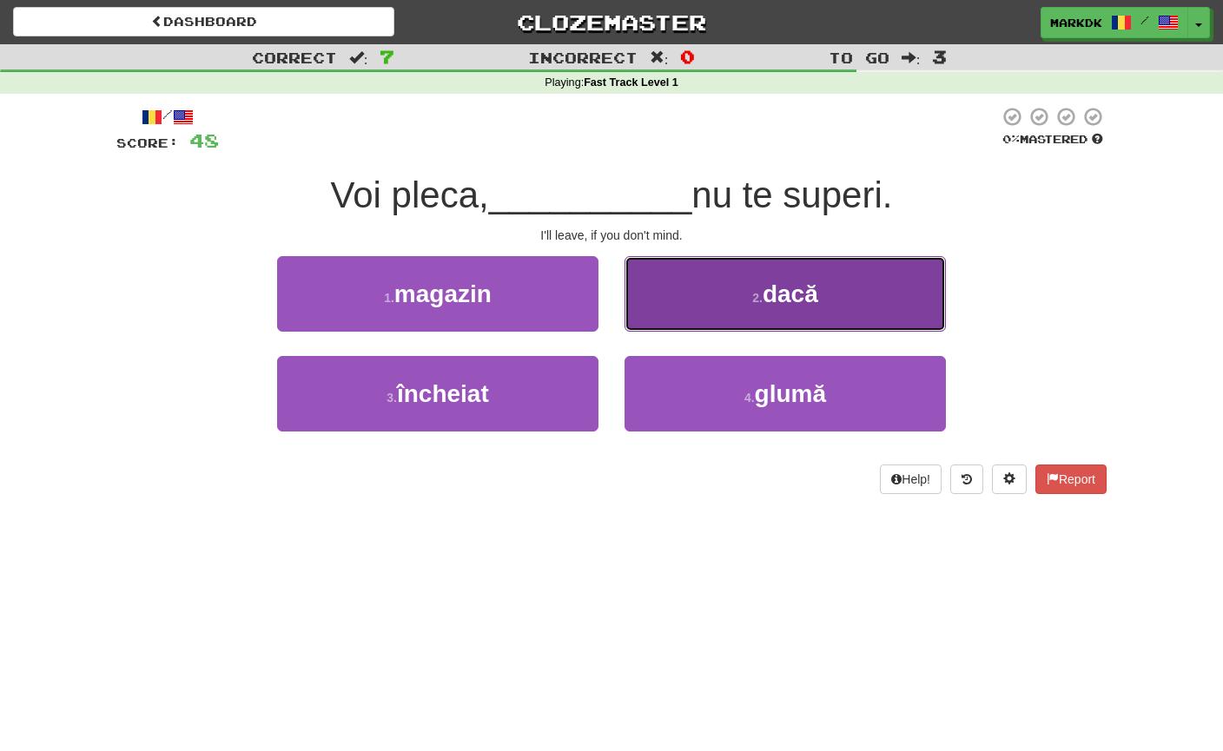
click at [747, 303] on button "2 . dacă" at bounding box center [784, 294] width 321 height 76
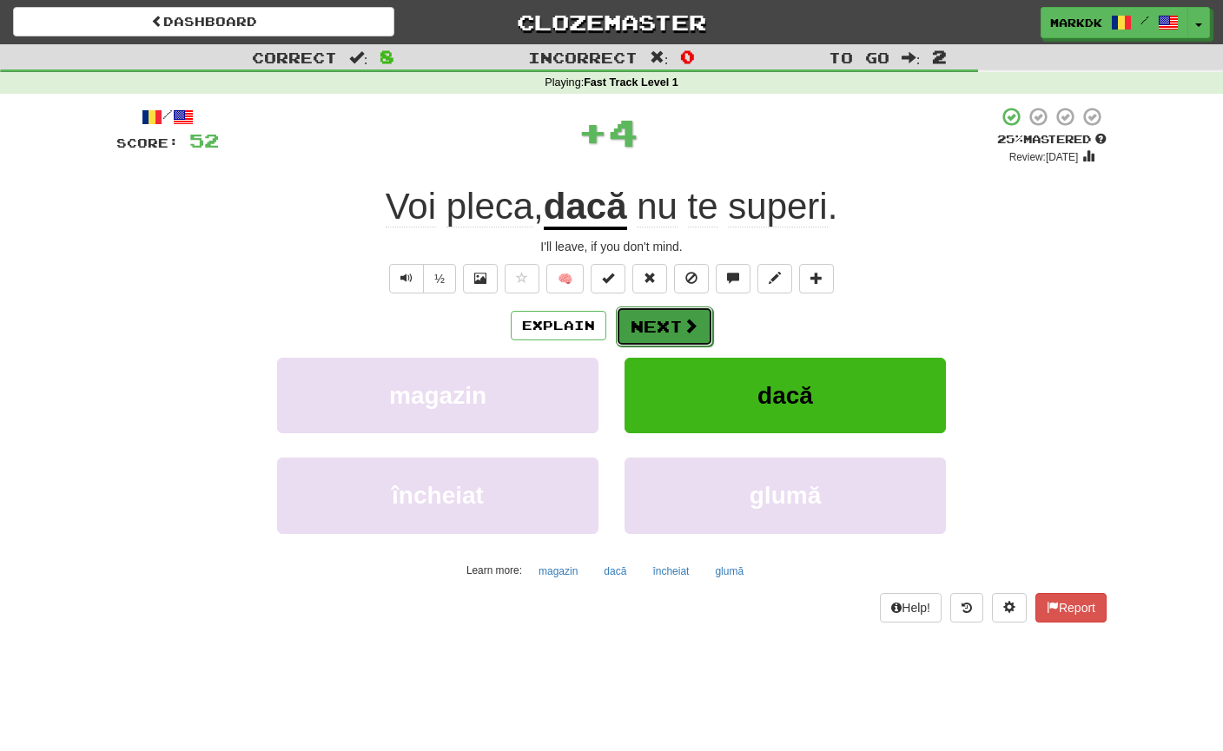
click at [661, 328] on button "Next" at bounding box center [664, 327] width 97 height 40
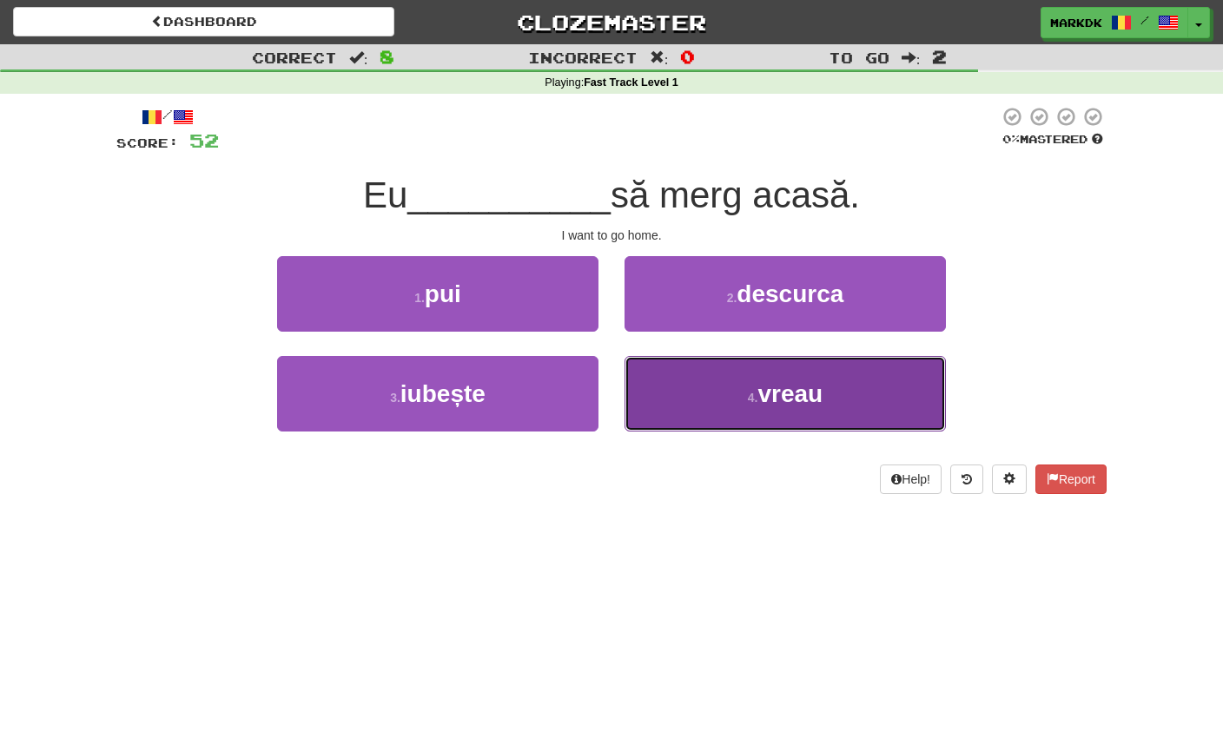
click at [693, 384] on button "4 . vreau" at bounding box center [784, 394] width 321 height 76
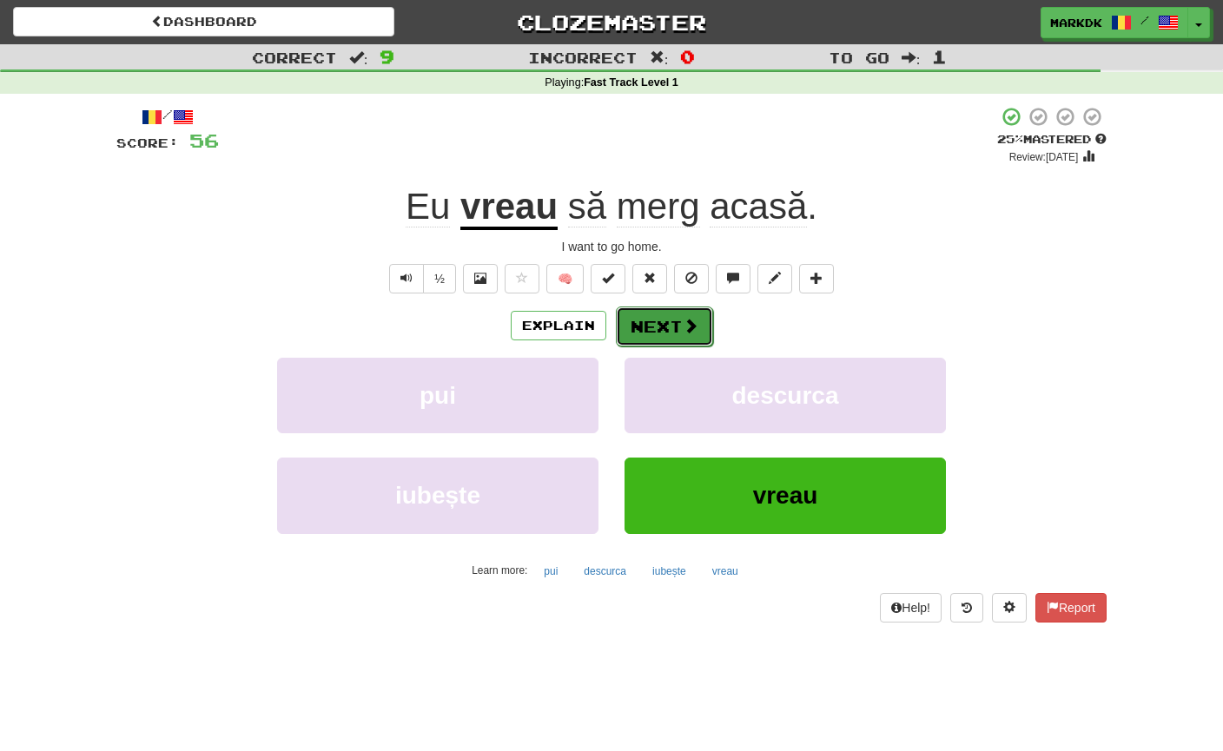
click at [669, 325] on button "Next" at bounding box center [664, 327] width 97 height 40
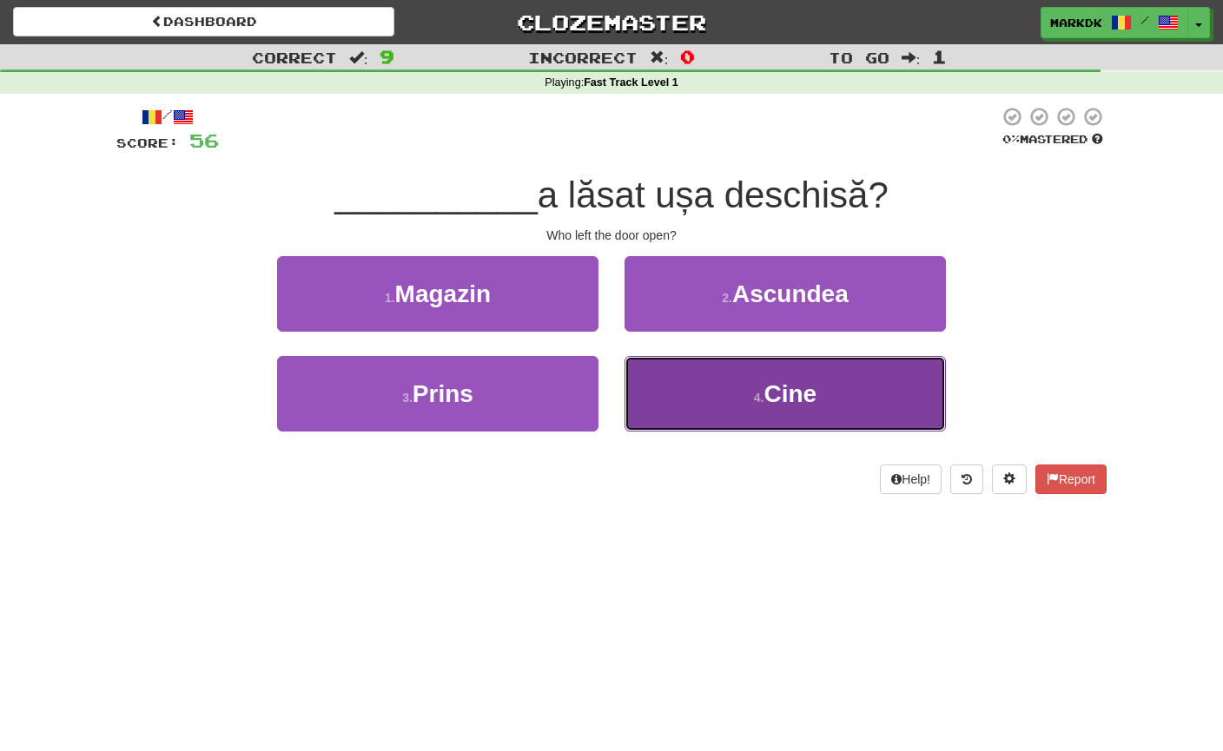
click at [692, 403] on button "4 . Cine" at bounding box center [784, 394] width 321 height 76
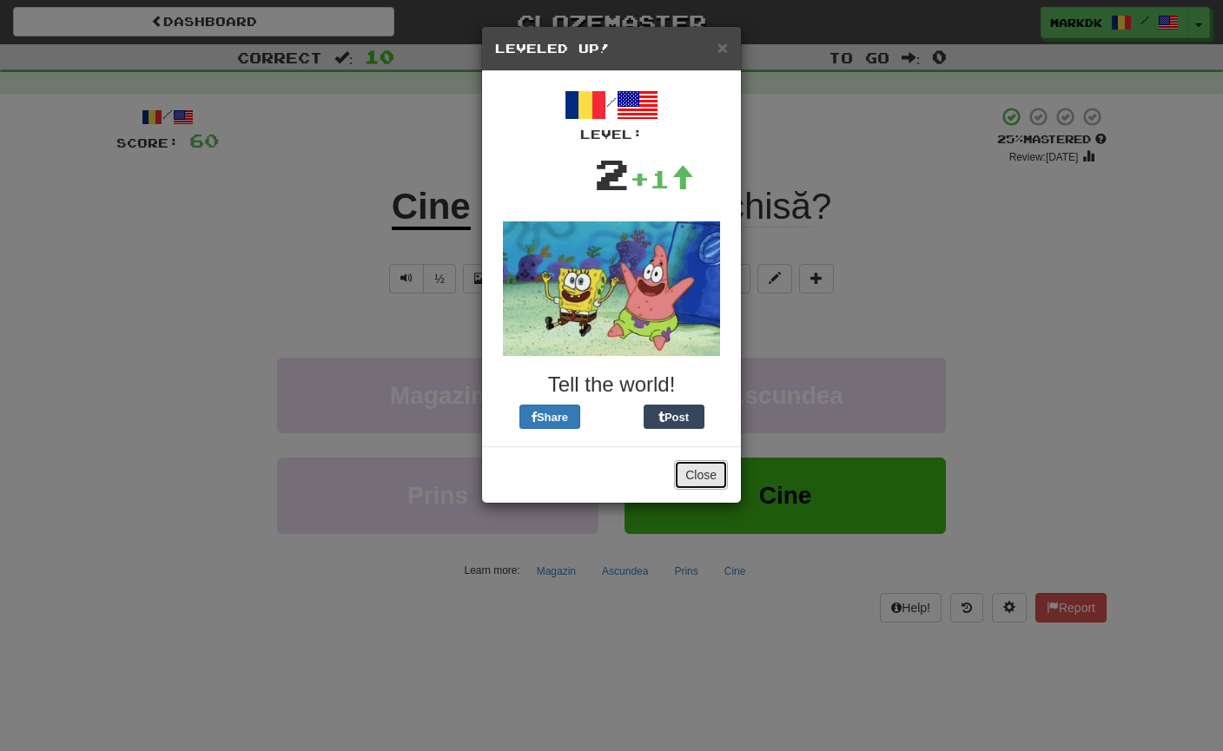
click at [690, 482] on button "Close" at bounding box center [701, 475] width 54 height 30
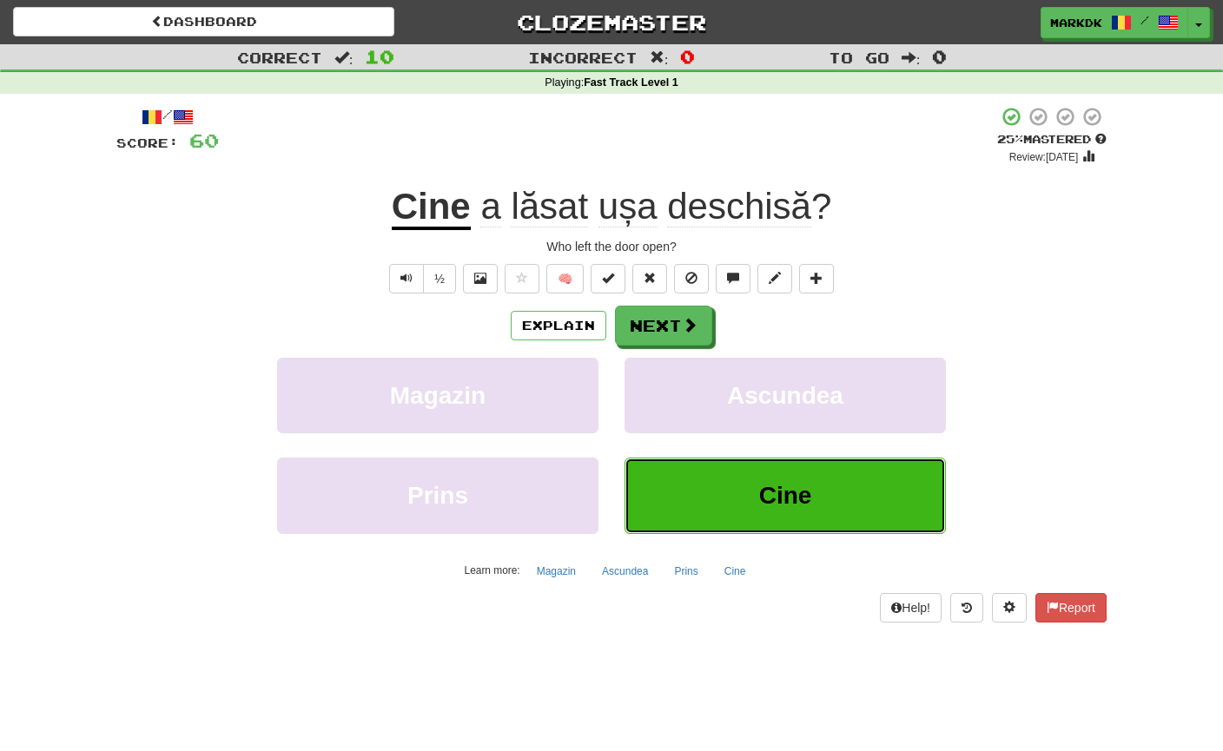
click at [745, 503] on button "Cine" at bounding box center [784, 496] width 321 height 76
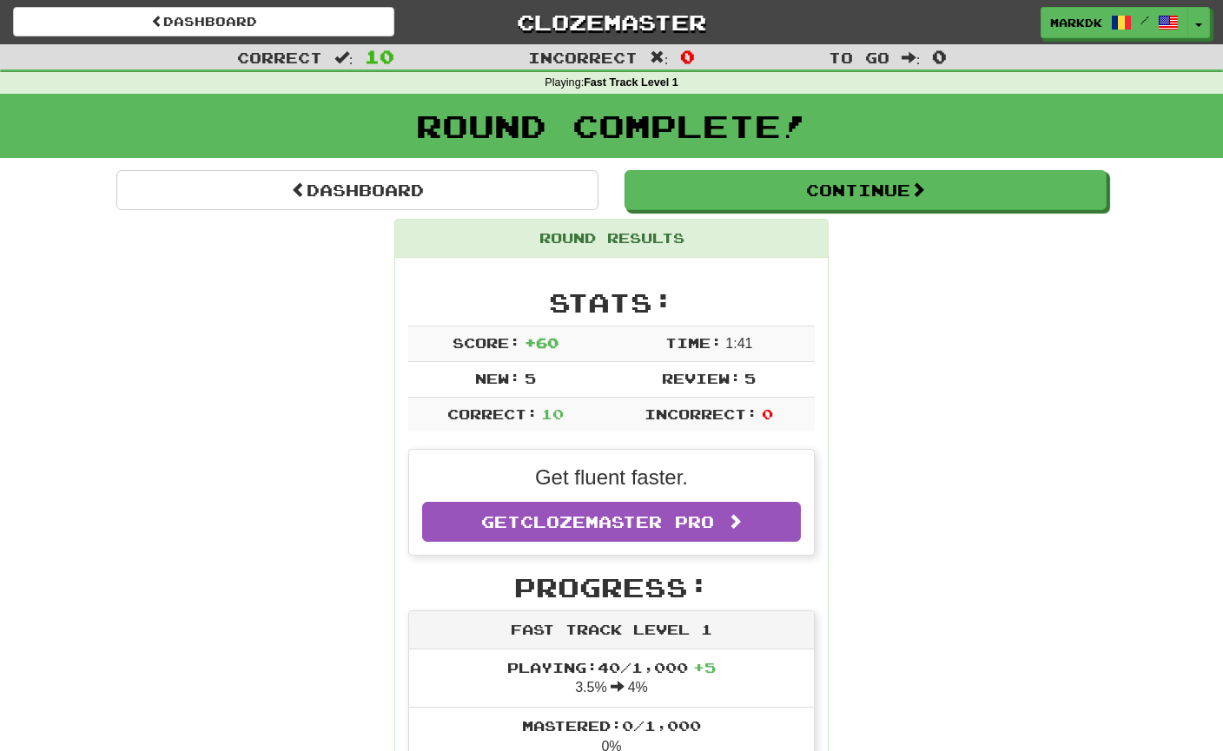
scroll to position [15, 0]
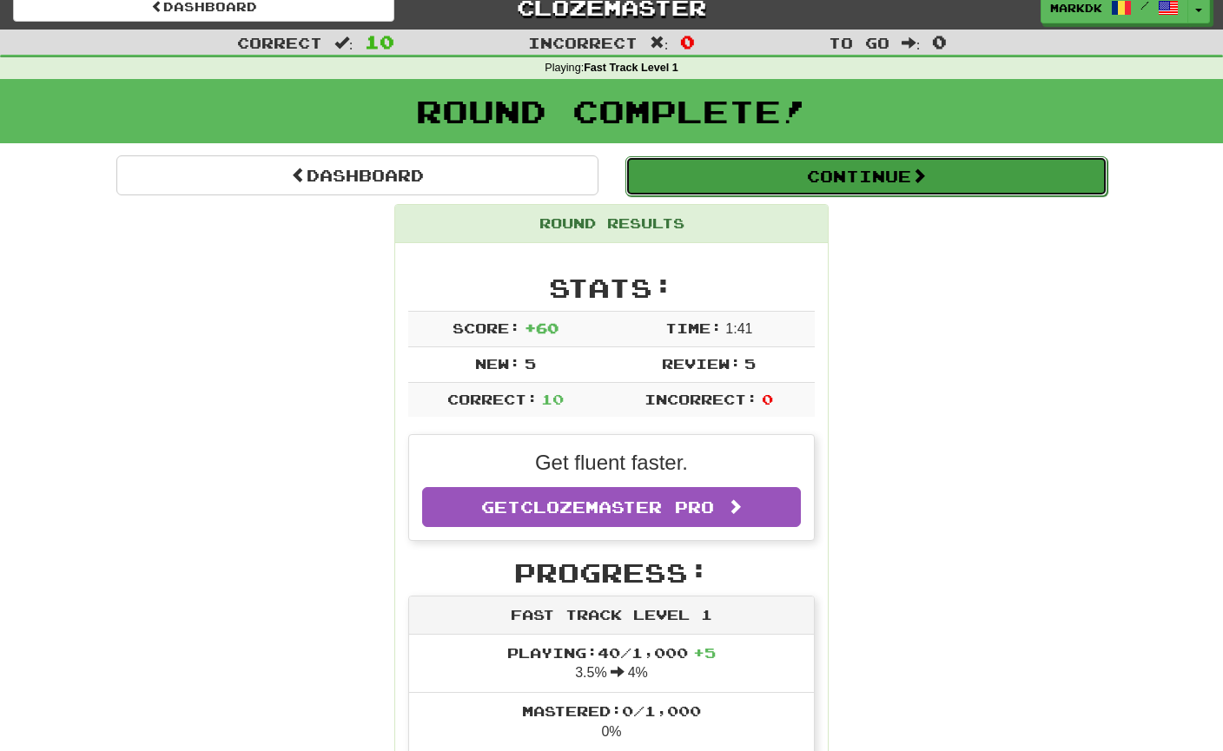
click at [769, 186] on button "Continue" at bounding box center [866, 176] width 482 height 40
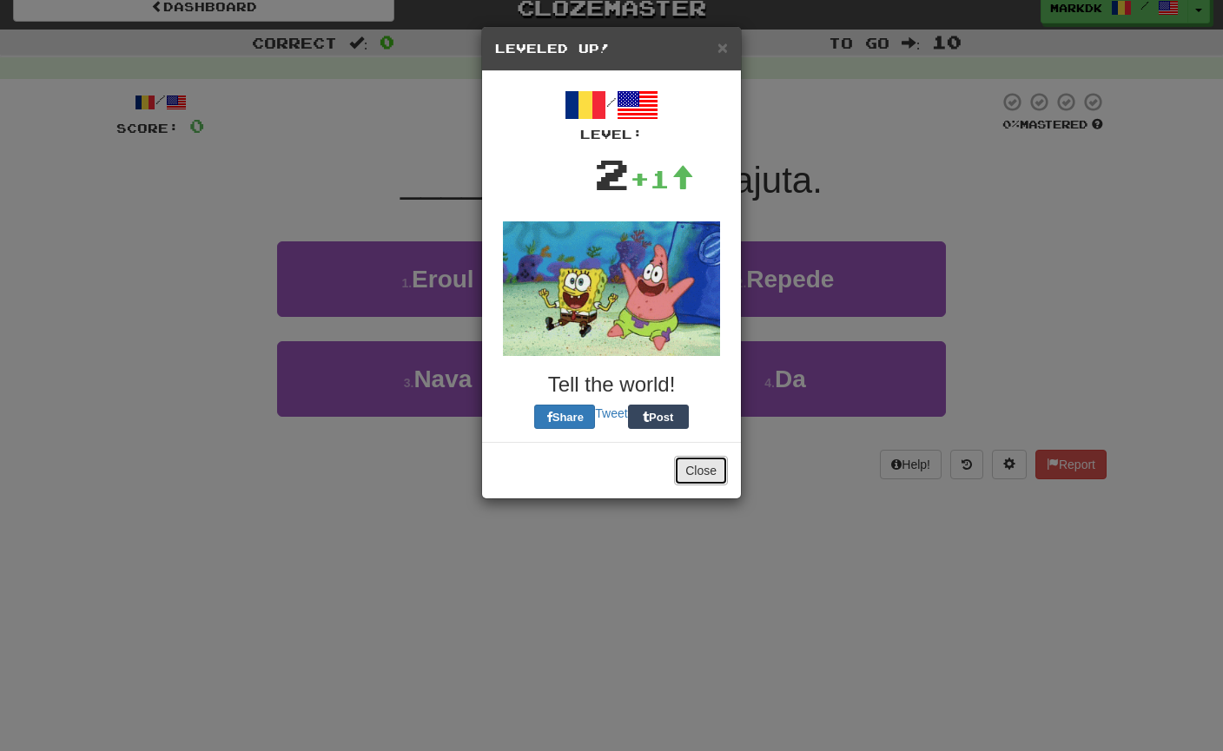
click at [701, 472] on button "Close" at bounding box center [701, 471] width 54 height 30
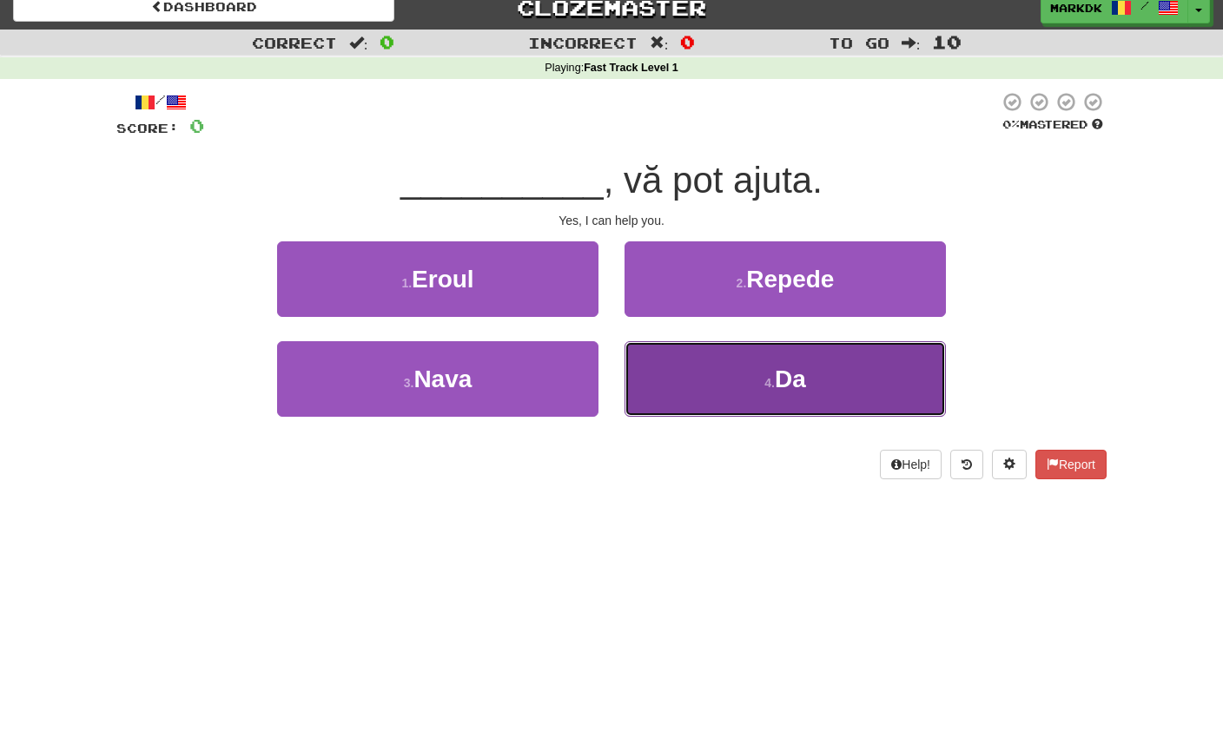
click at [759, 375] on button "4 . Da" at bounding box center [784, 379] width 321 height 76
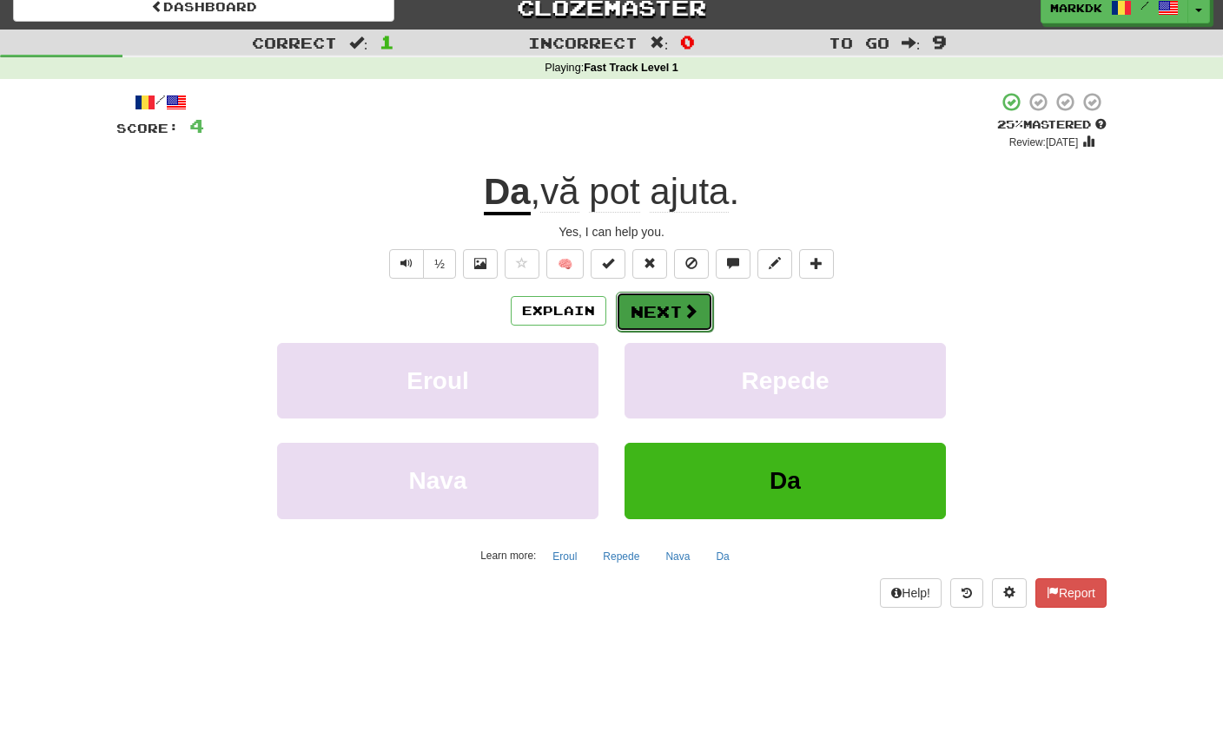
click at [659, 312] on button "Next" at bounding box center [664, 312] width 97 height 40
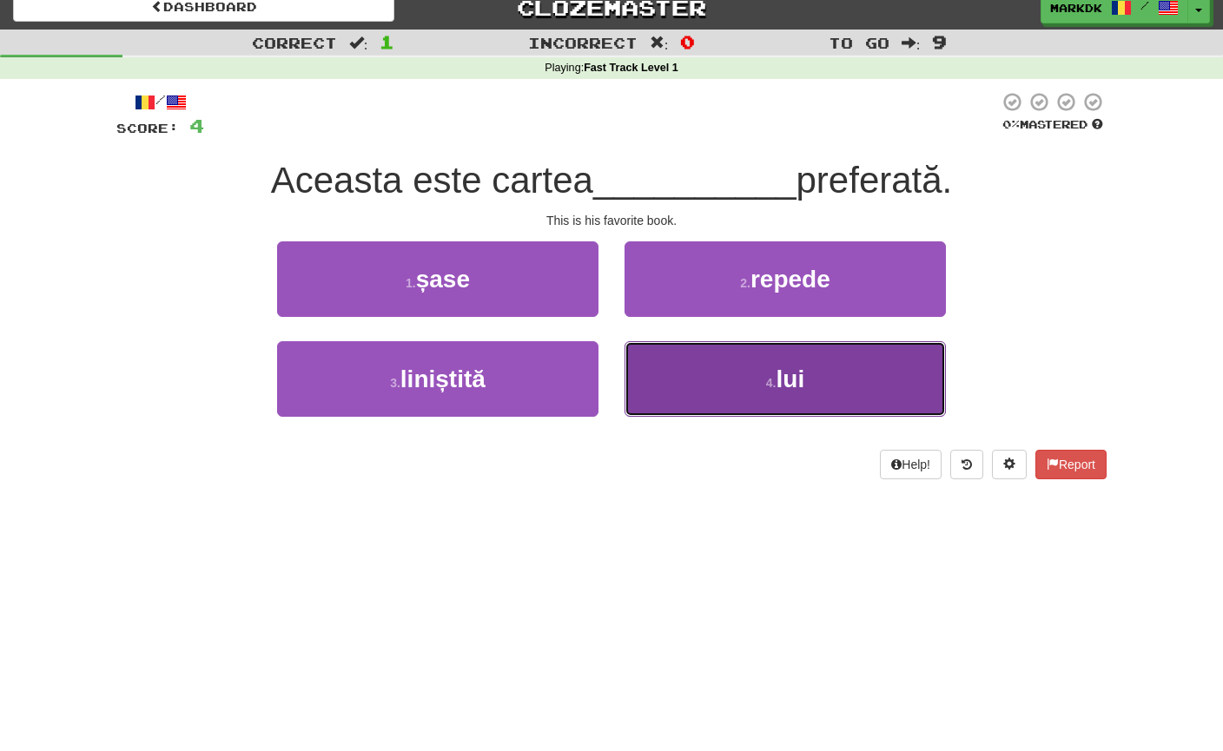
click at [737, 382] on button "4 . lui" at bounding box center [784, 379] width 321 height 76
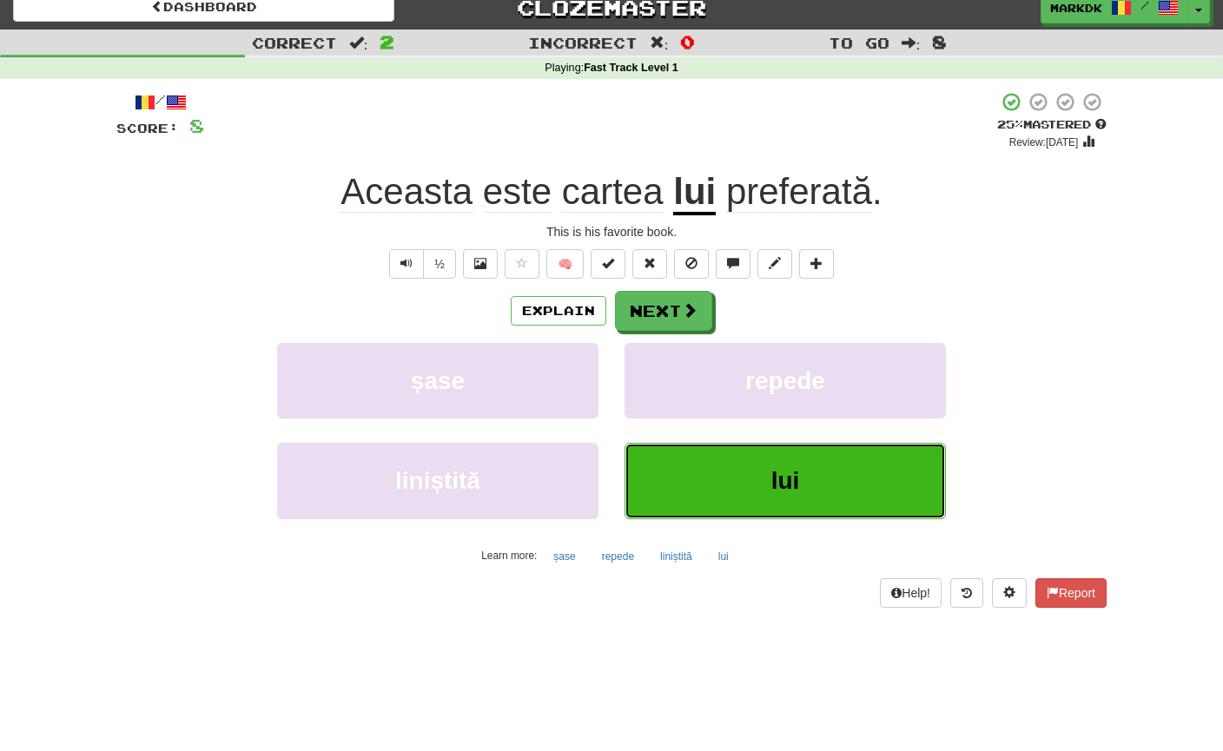
click at [741, 485] on button "lui" at bounding box center [784, 481] width 321 height 76
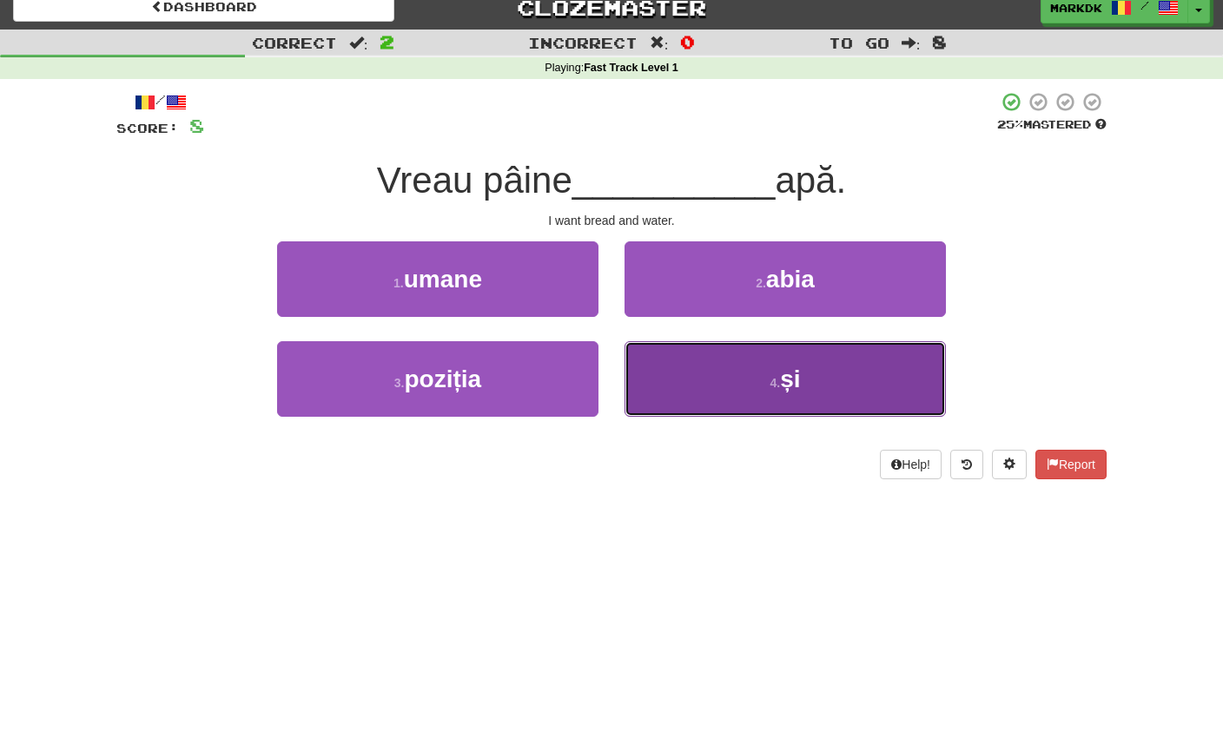
click at [678, 361] on button "4 . și" at bounding box center [784, 379] width 321 height 76
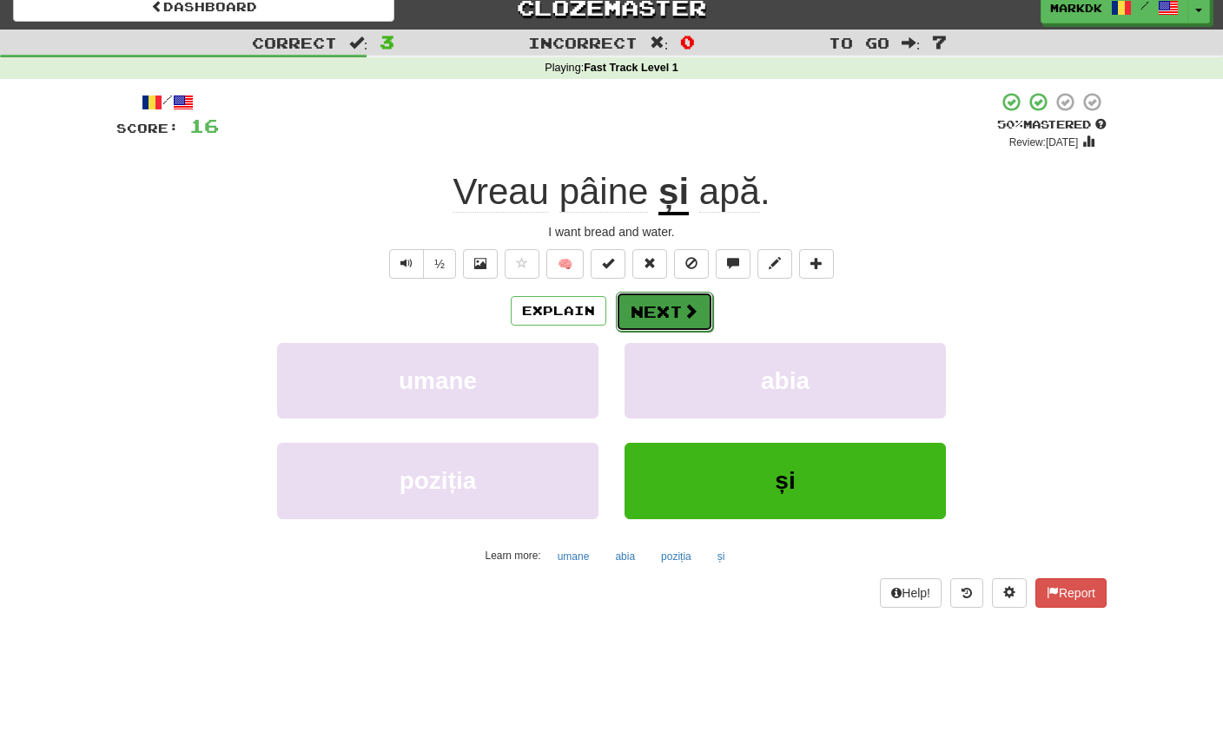
click at [659, 313] on button "Next" at bounding box center [664, 312] width 97 height 40
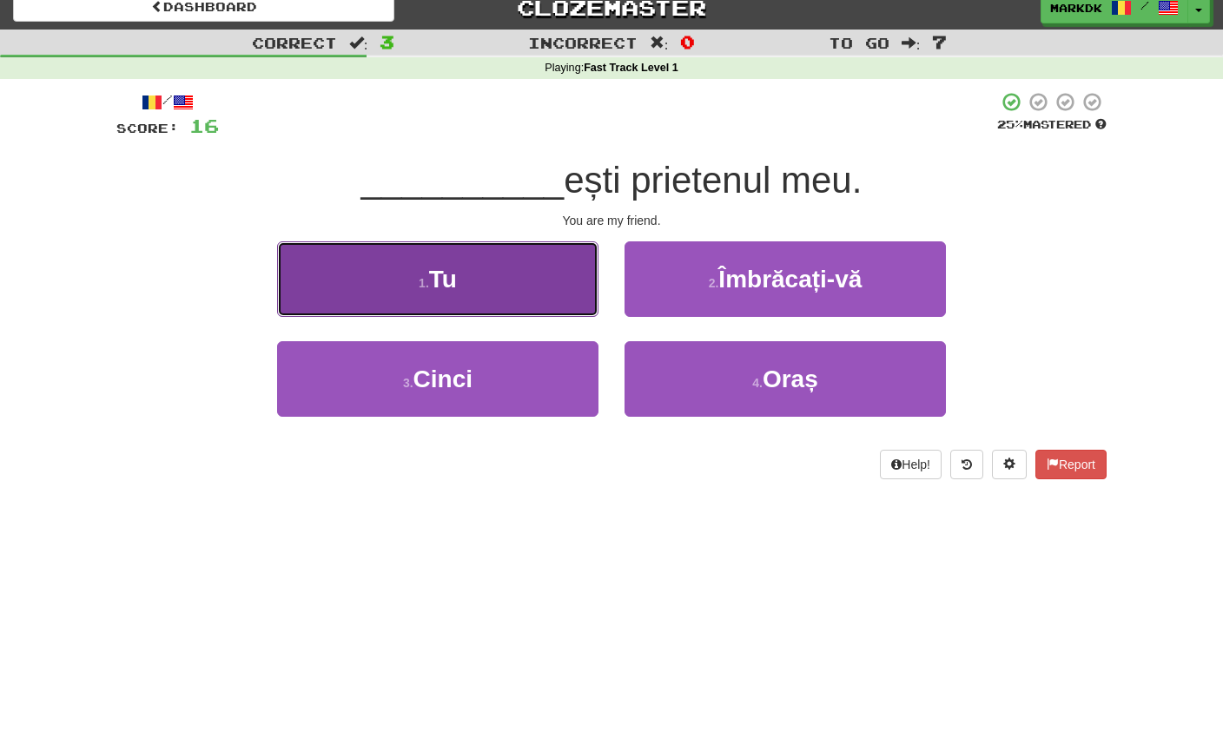
click at [468, 280] on button "1 . Tu" at bounding box center [437, 279] width 321 height 76
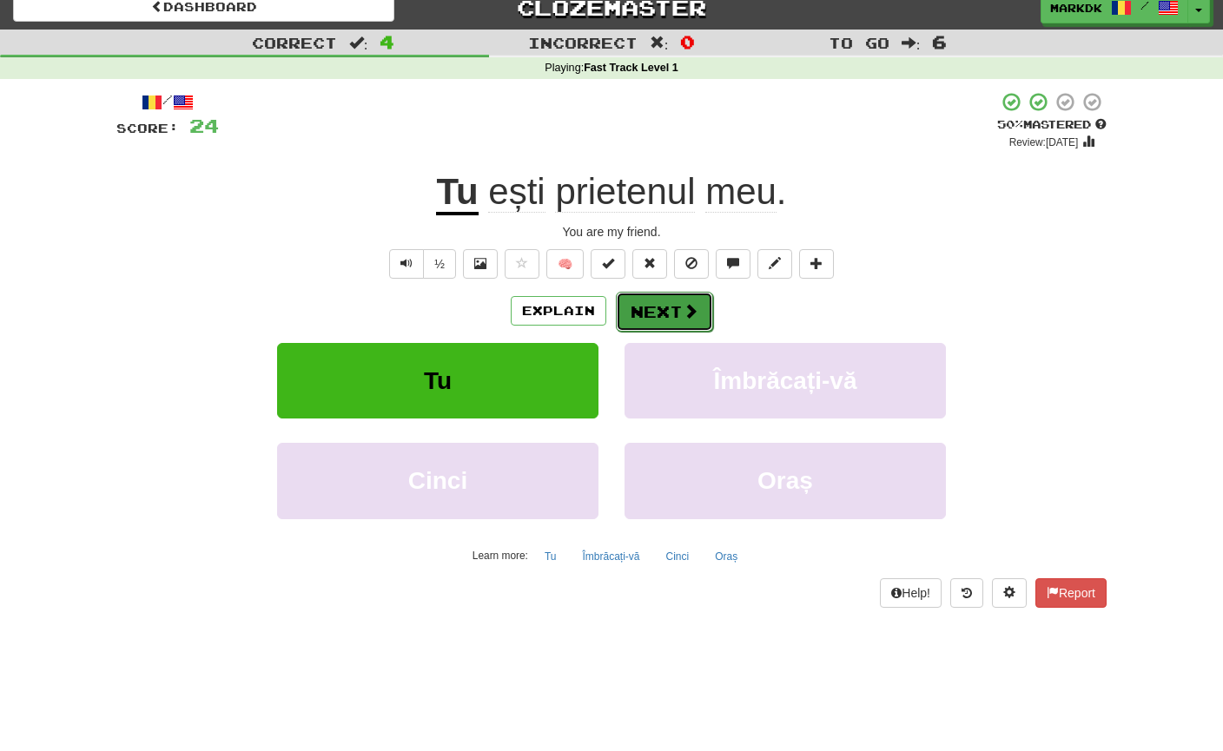
click at [666, 310] on button "Next" at bounding box center [664, 312] width 97 height 40
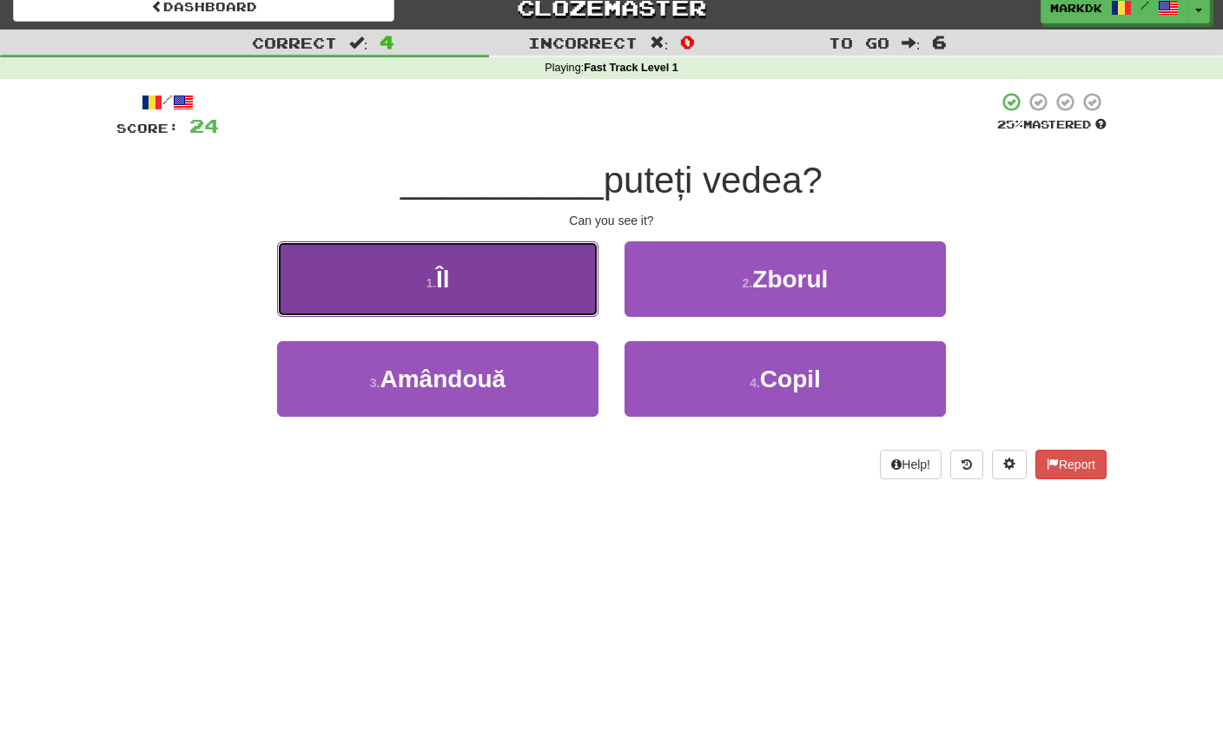
click at [477, 286] on button "1 . Îl" at bounding box center [437, 279] width 321 height 76
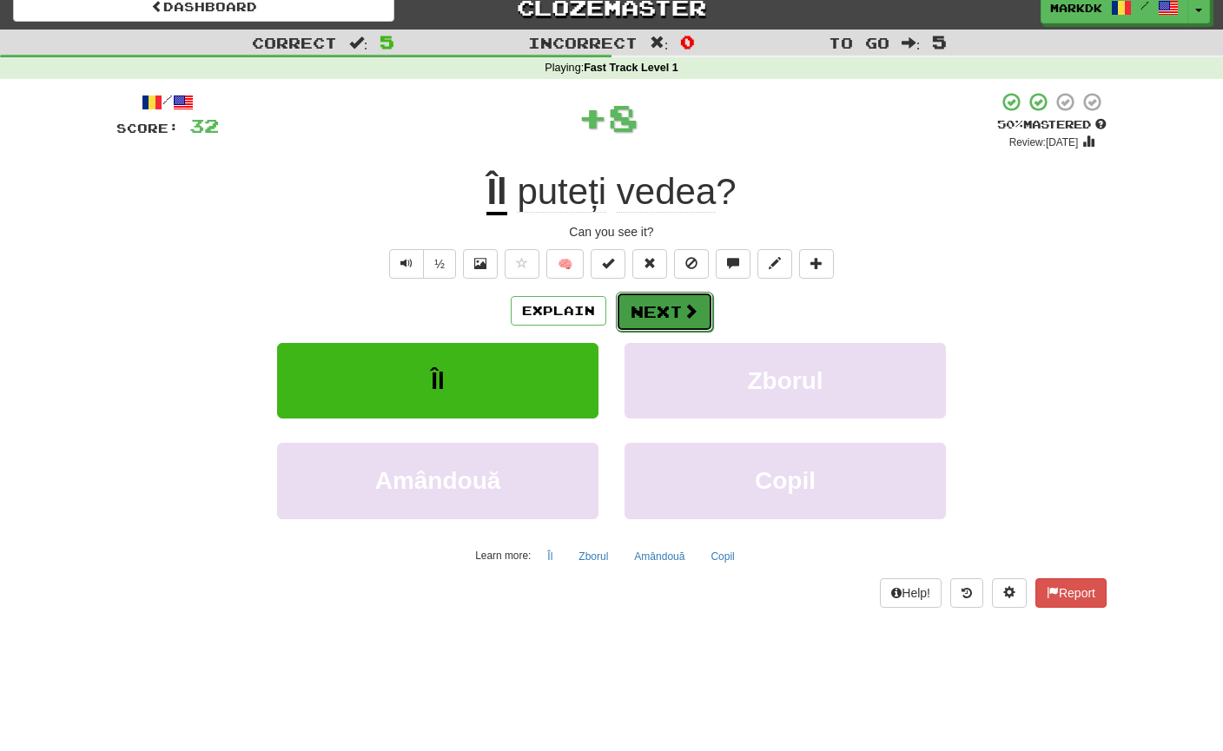
click at [659, 307] on button "Next" at bounding box center [664, 312] width 97 height 40
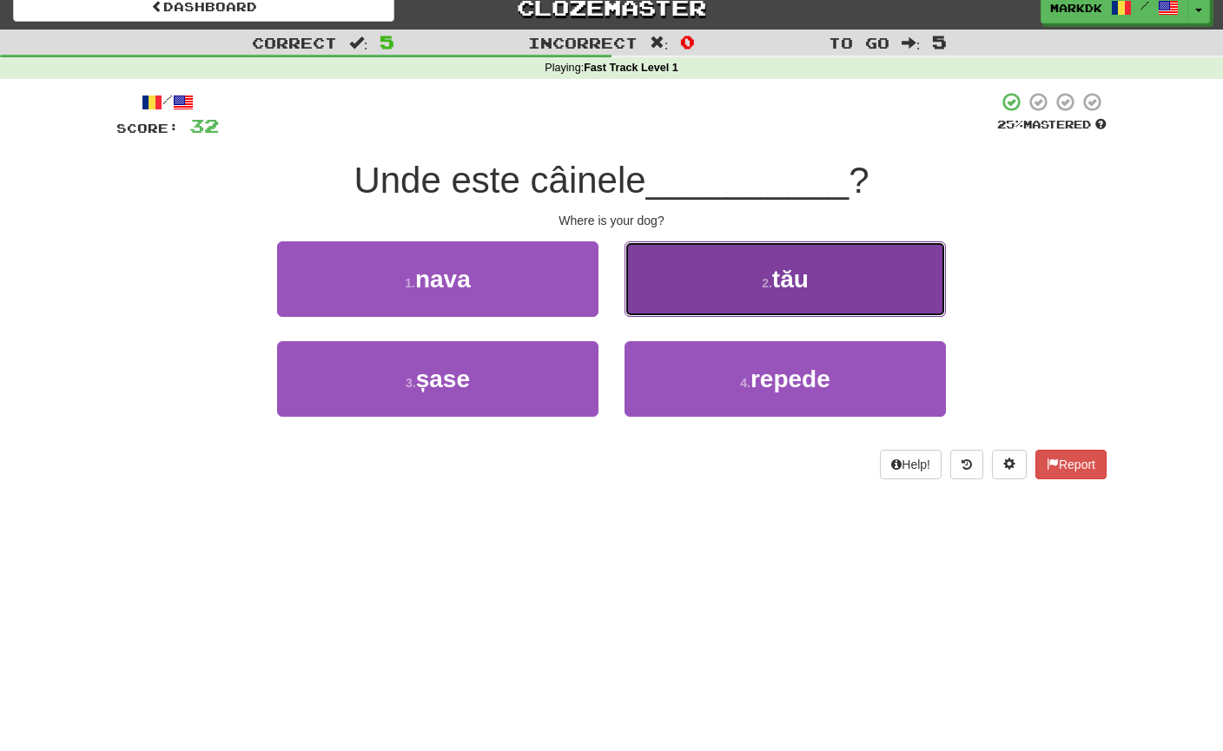
click at [732, 256] on button "2 . tău" at bounding box center [784, 279] width 321 height 76
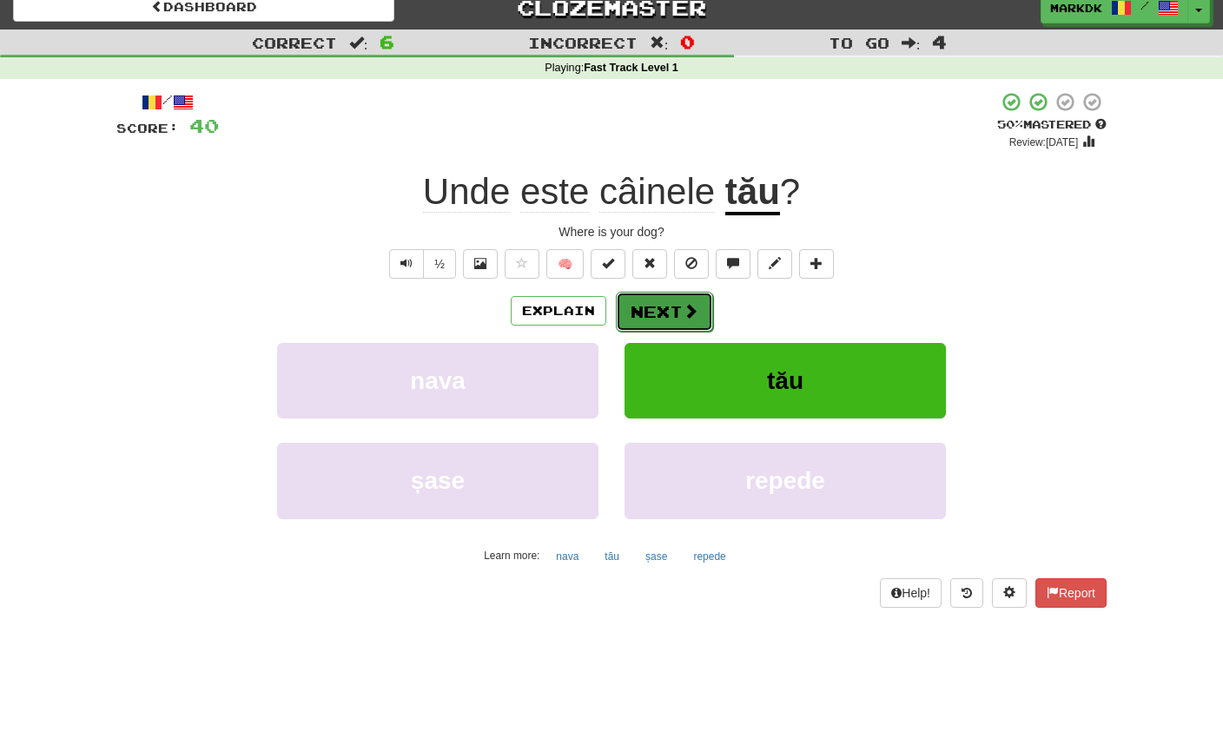
click at [659, 318] on button "Next" at bounding box center [664, 312] width 97 height 40
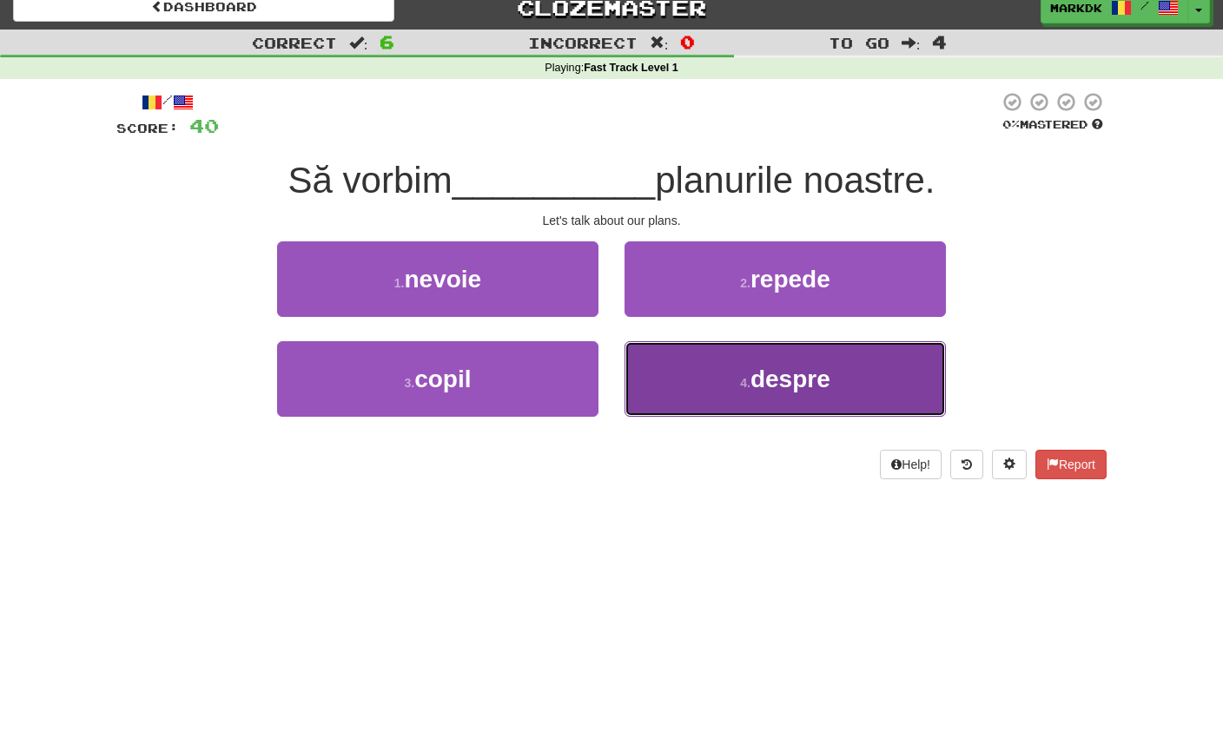
click at [741, 385] on small "4 ." at bounding box center [745, 383] width 10 height 14
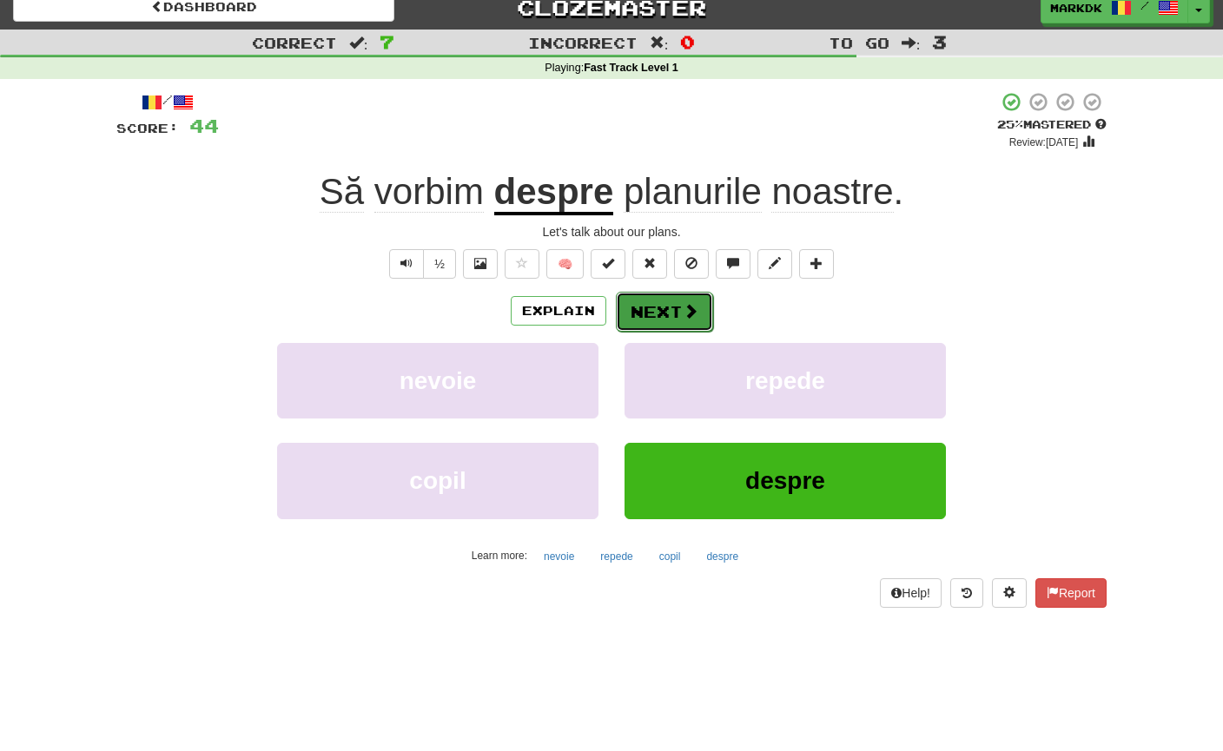
click at [663, 317] on button "Next" at bounding box center [664, 312] width 97 height 40
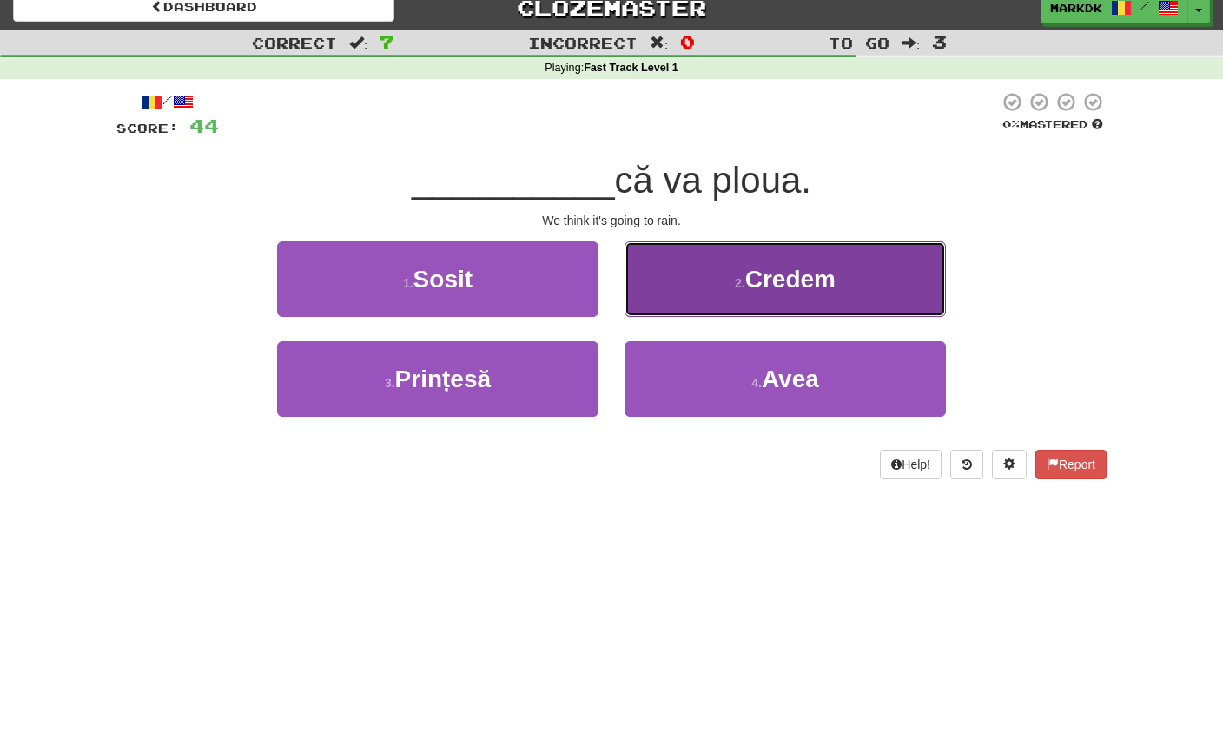
click at [715, 254] on button "2 . Credem" at bounding box center [784, 279] width 321 height 76
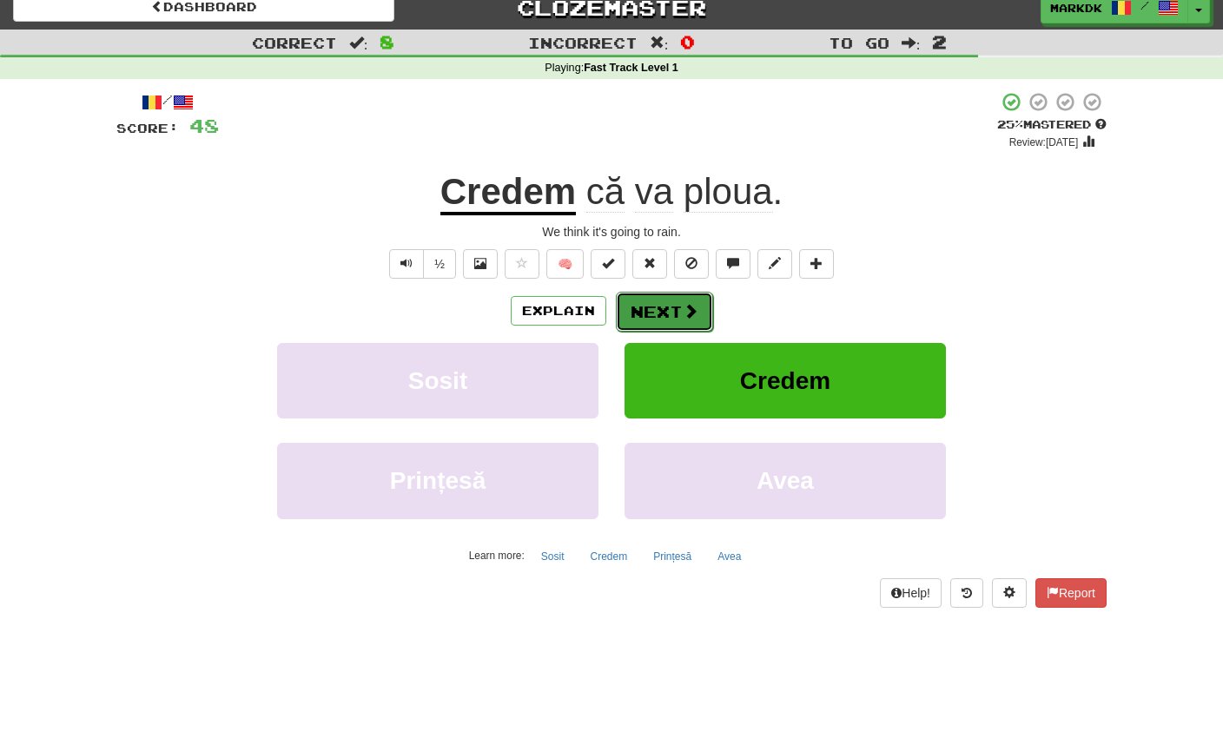
click at [664, 308] on button "Next" at bounding box center [664, 312] width 97 height 40
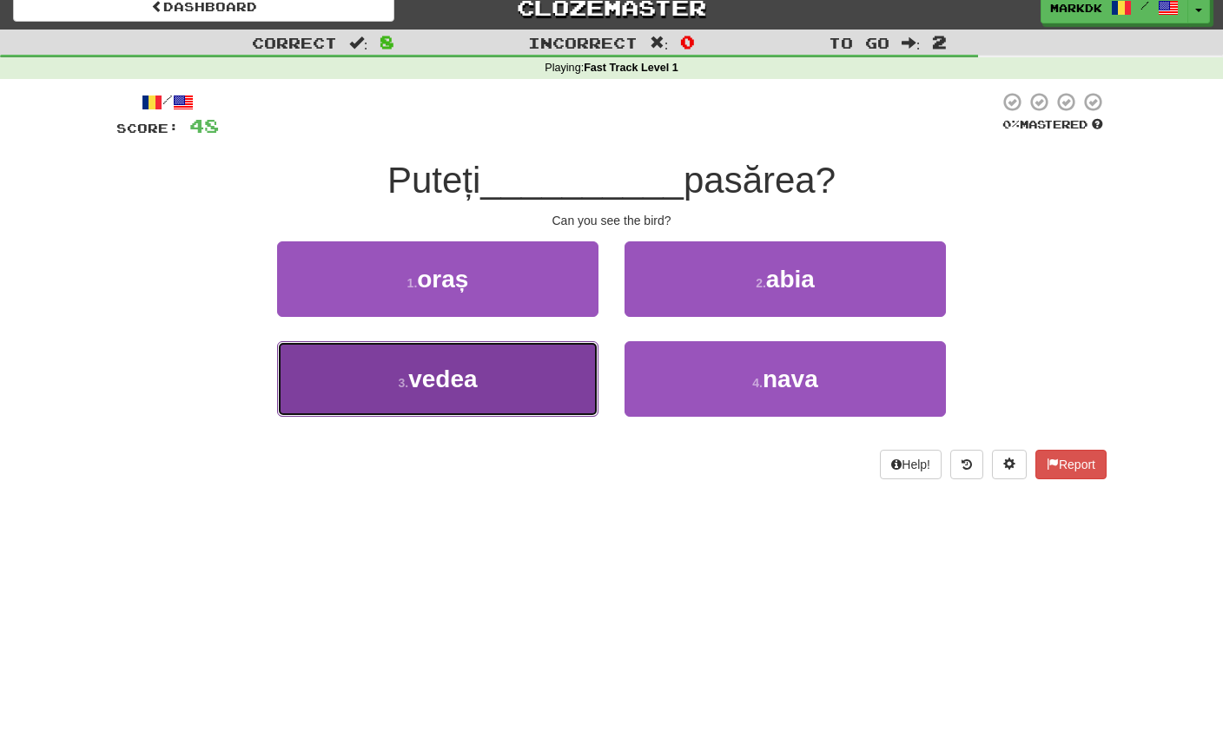
click at [483, 373] on button "3 . vedea" at bounding box center [437, 379] width 321 height 76
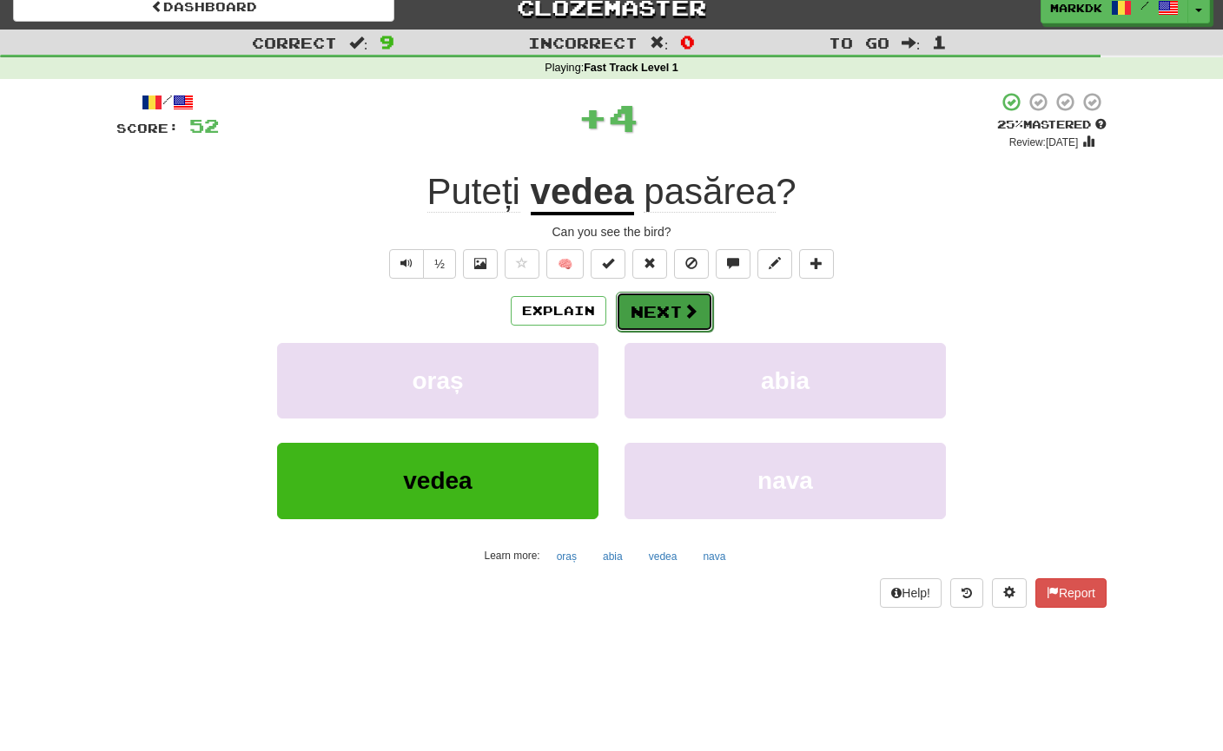
click at [653, 309] on button "Next" at bounding box center [664, 312] width 97 height 40
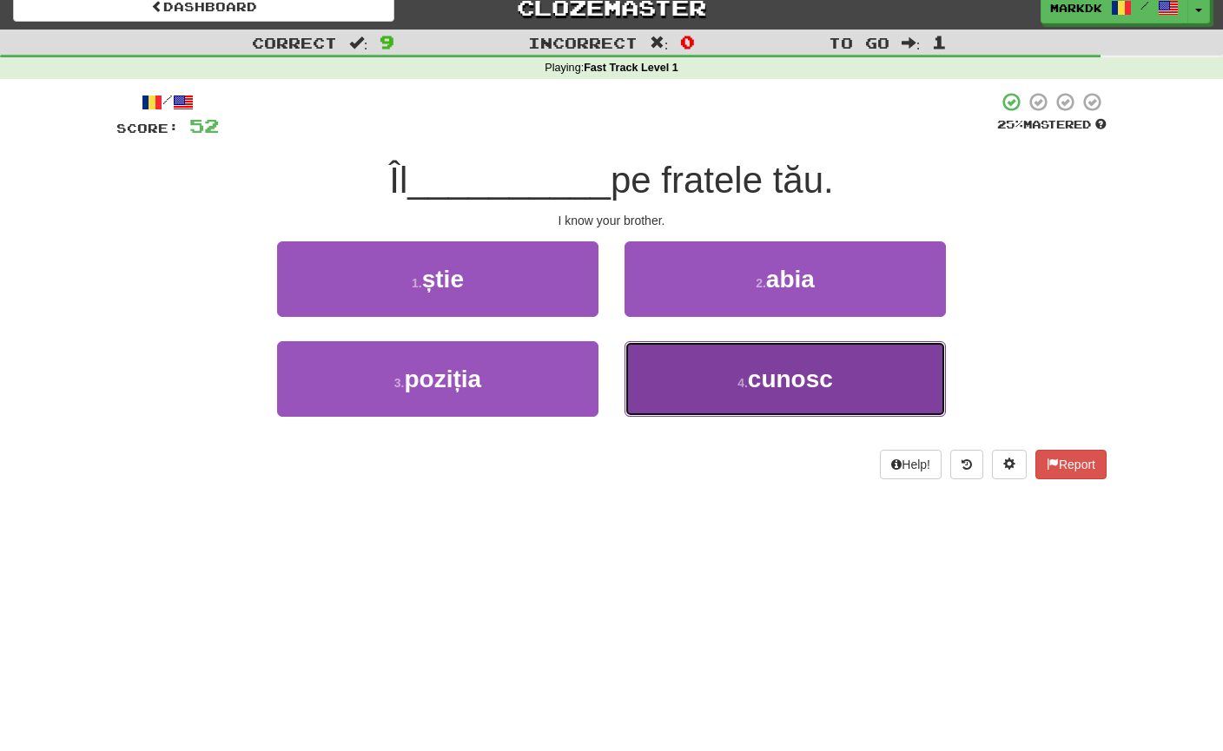
click at [754, 366] on span "cunosc" at bounding box center [790, 379] width 85 height 27
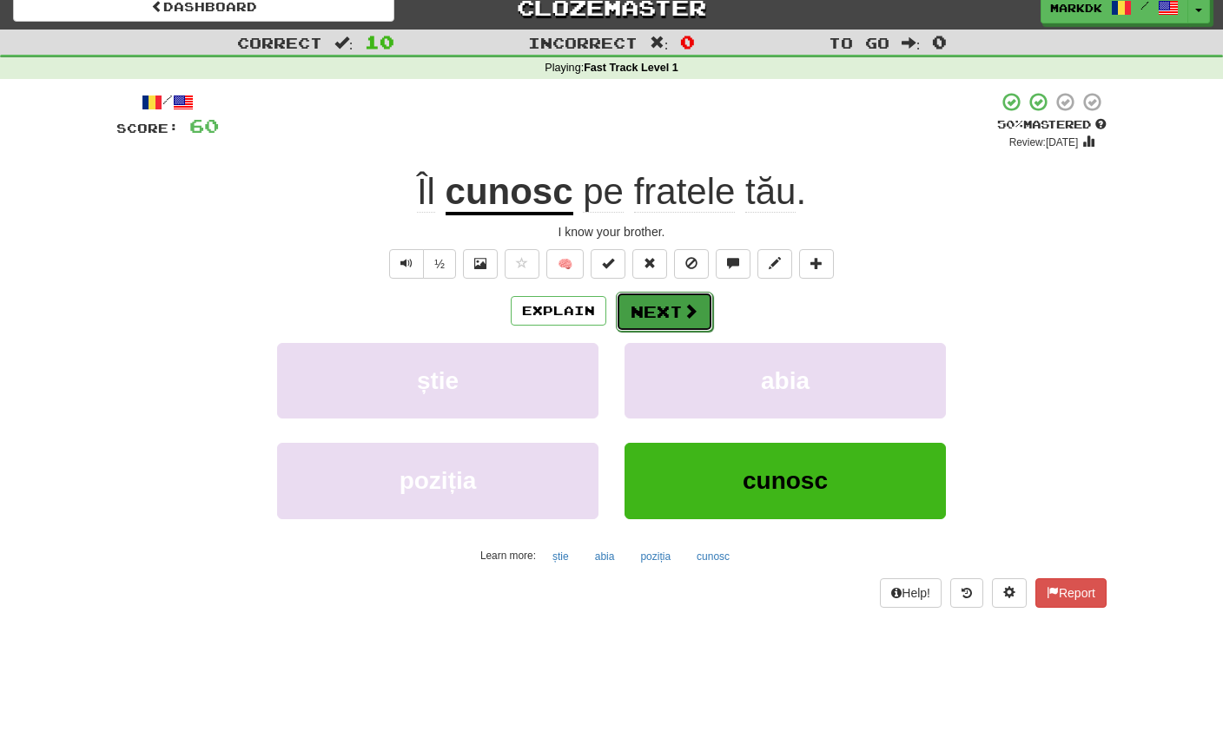
click at [666, 313] on button "Next" at bounding box center [664, 312] width 97 height 40
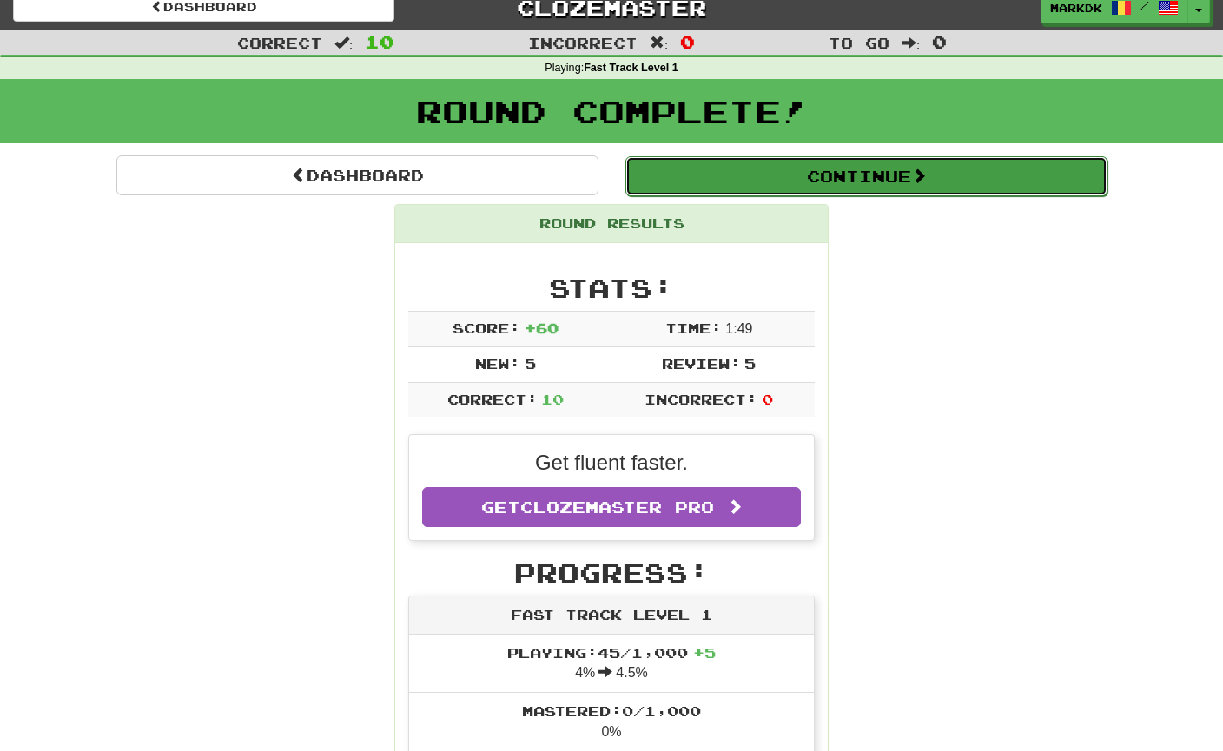
click at [834, 175] on button "Continue" at bounding box center [866, 176] width 482 height 40
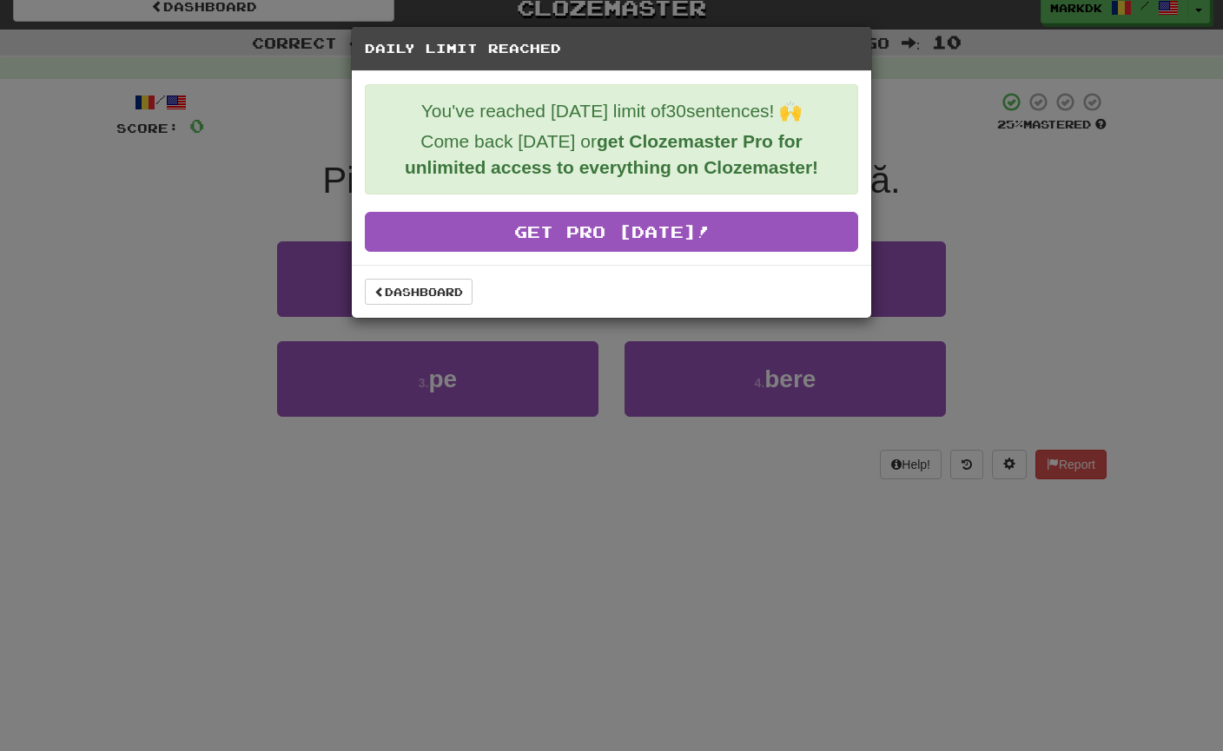
click at [243, 223] on div "Daily Limit Reached You've reached today's limit of 30 sentences! 🙌 Come back t…" at bounding box center [611, 375] width 1223 height 751
